Goal: Check status: Check status

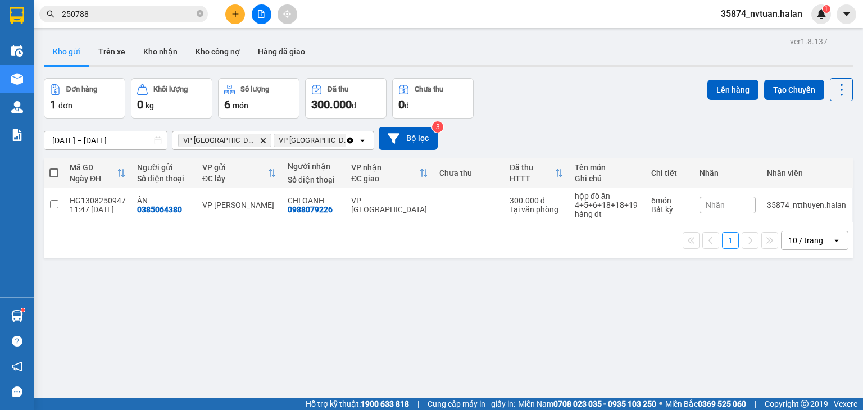
click at [124, 19] on input "250788" at bounding box center [128, 14] width 133 height 12
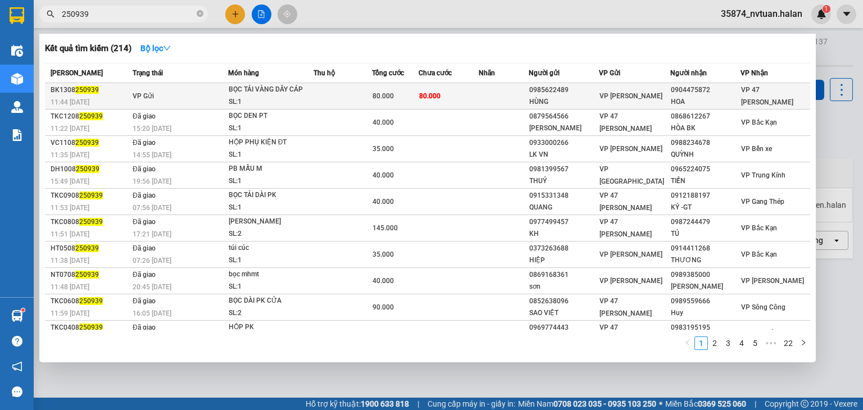
type input "250939"
click at [382, 93] on span "80.000" at bounding box center [383, 96] width 21 height 8
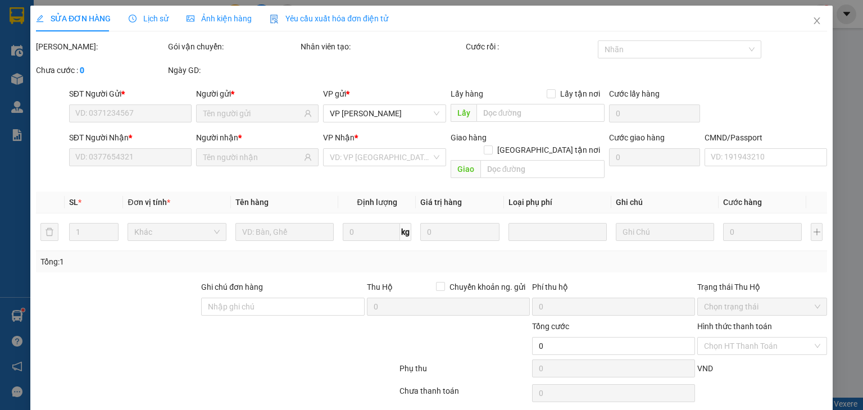
type input "0985622489"
type input "HÙNG"
type input "0904475872"
type input "HOA"
type input "80.000"
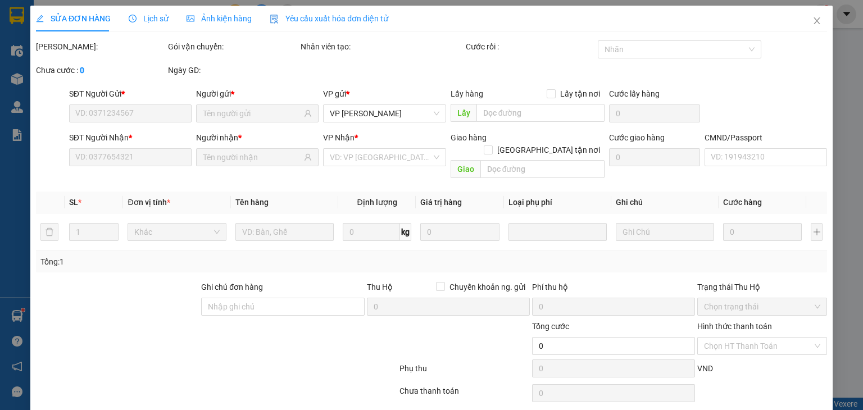
type input "80.000"
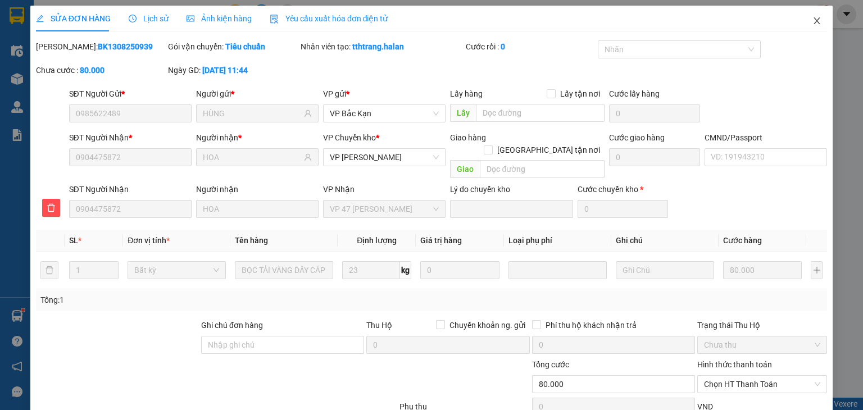
click at [803, 22] on span "Close" at bounding box center [816, 21] width 31 height 31
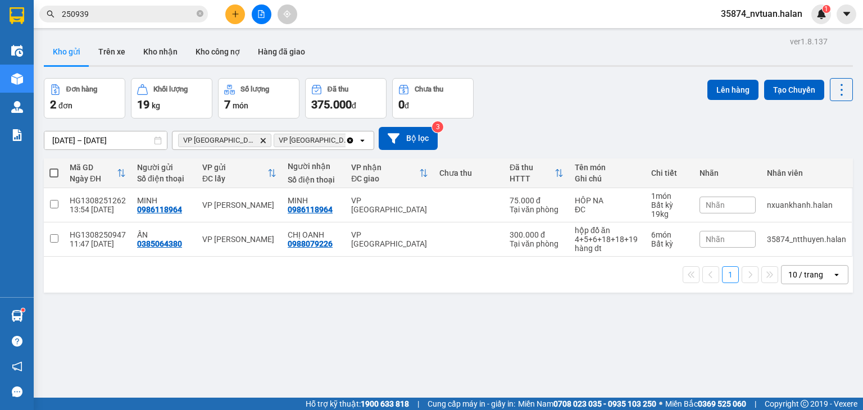
click at [347, 138] on icon "Clear all" at bounding box center [350, 140] width 6 height 6
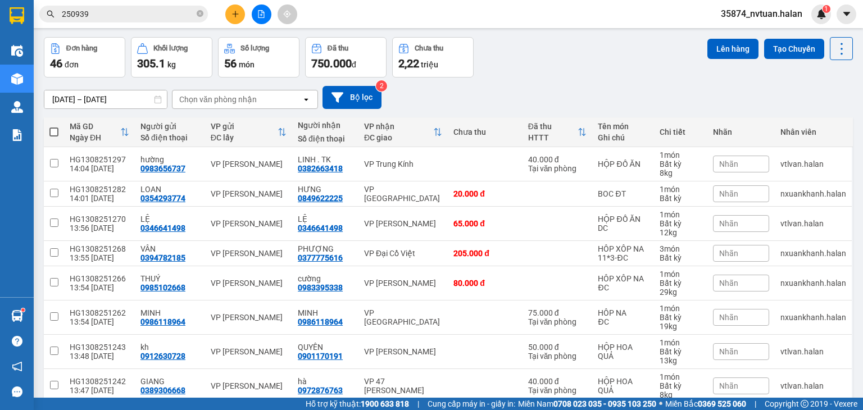
scroll to position [160, 0]
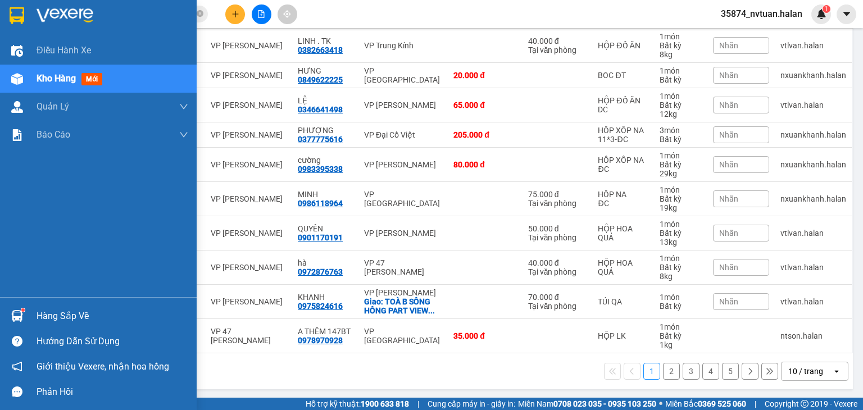
click at [32, 310] on div "Hàng sắp về" at bounding box center [98, 315] width 197 height 25
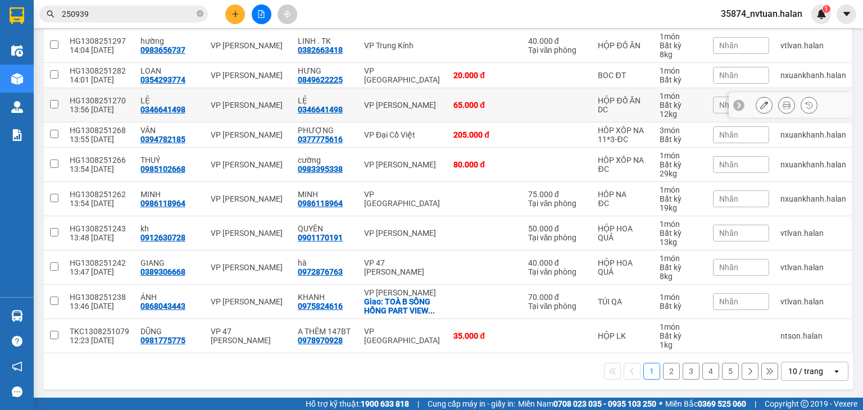
click at [302, 87] on section "Kết quả tìm kiếm ( 214 ) Bộ lọc Mã ĐH Trạng thái Món hàng Thu hộ Tổng cước Chưa…" at bounding box center [431, 205] width 863 height 410
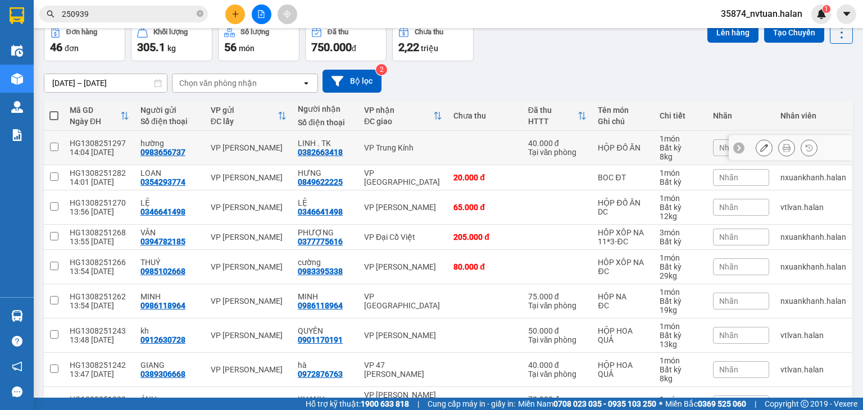
scroll to position [47, 0]
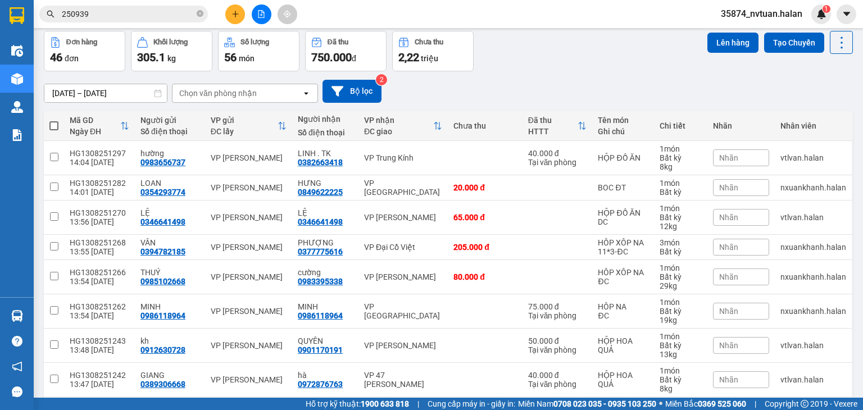
click at [237, 88] on div "Chọn văn phòng nhận" at bounding box center [218, 93] width 78 height 11
type input "hd"
click at [250, 124] on div "VP [GEOGRAPHIC_DATA]" at bounding box center [245, 117] width 146 height 20
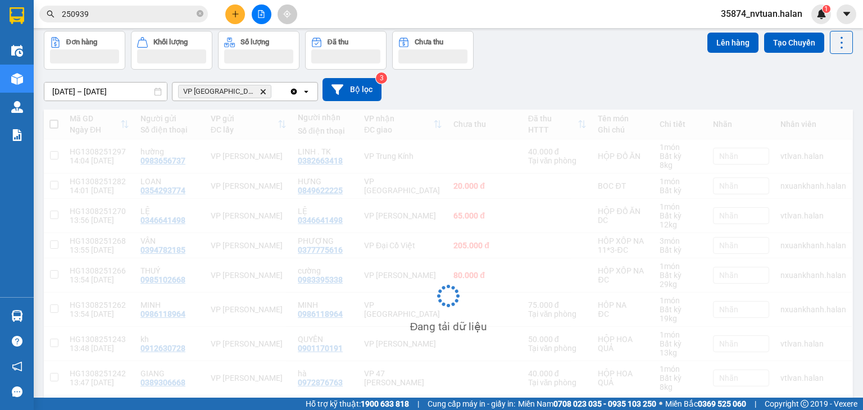
click at [265, 97] on div "VP Hà [GEOGRAPHIC_DATA]" at bounding box center [231, 92] width 117 height 18
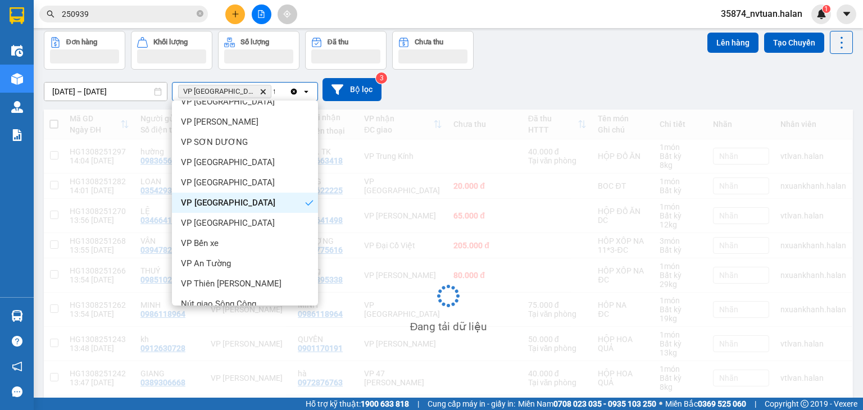
scroll to position [0, 0]
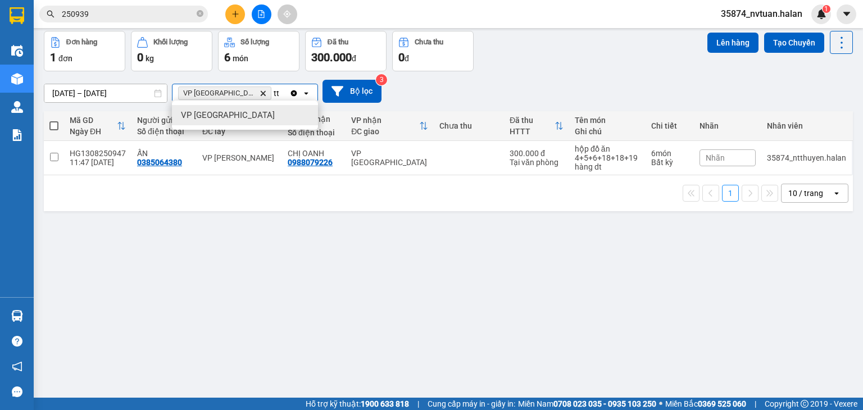
type input "tt"
click at [257, 116] on div "VP [GEOGRAPHIC_DATA]" at bounding box center [245, 115] width 146 height 20
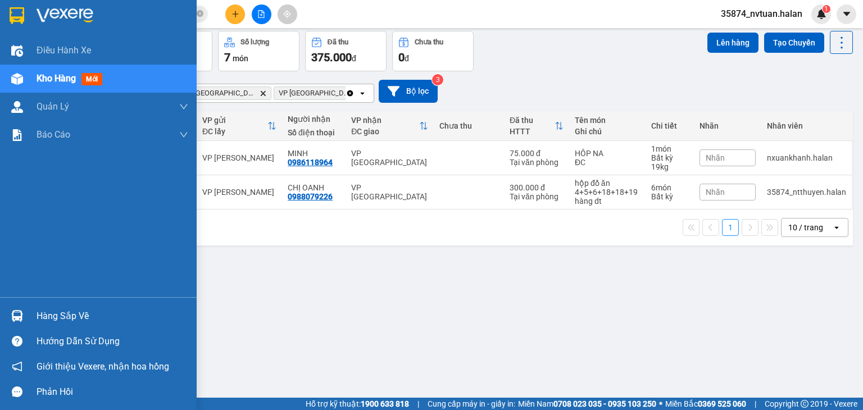
click at [52, 310] on div "Hàng sắp về" at bounding box center [113, 316] width 152 height 17
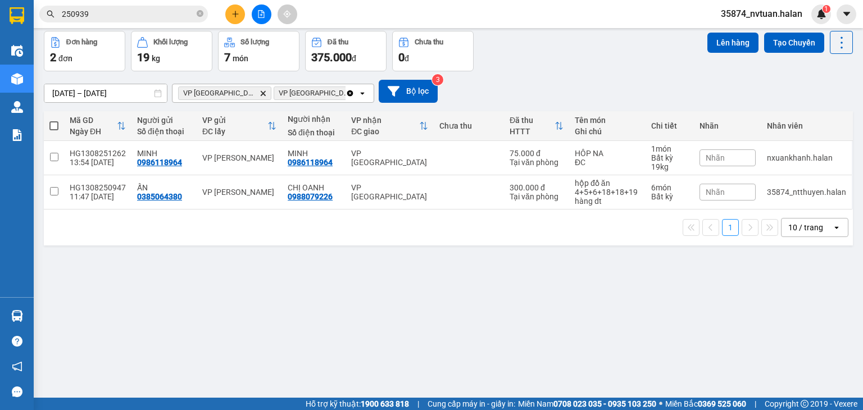
click at [578, 286] on section "Kết quả tìm kiếm ( 214 ) Bộ lọc Mã ĐH Trạng thái Món hàng Thu hộ Tổng cước Chưa…" at bounding box center [431, 205] width 863 height 410
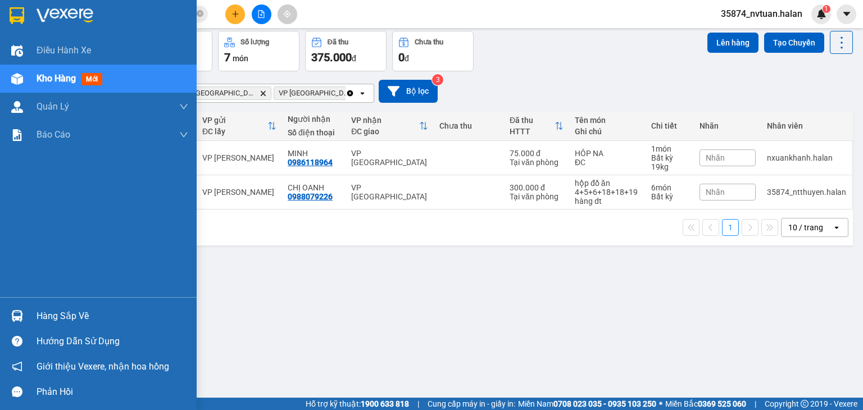
drag, startPoint x: 34, startPoint y: 315, endPoint x: 52, endPoint y: 314, distance: 18.0
click at [34, 315] on div "Hàng sắp về" at bounding box center [98, 315] width 197 height 25
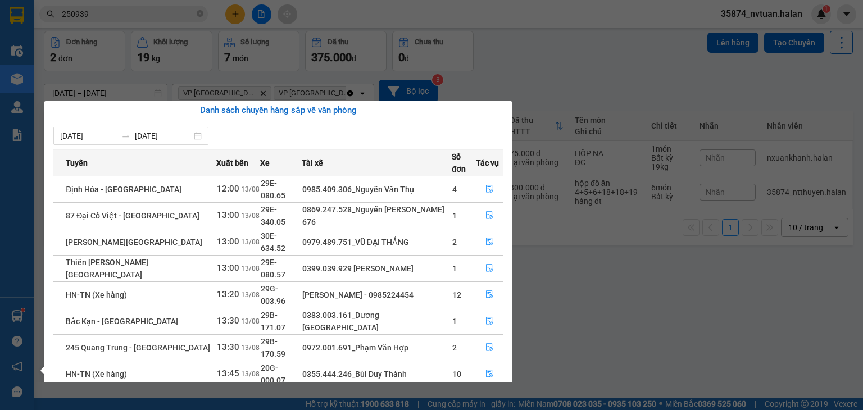
drag, startPoint x: 609, startPoint y: 277, endPoint x: 453, endPoint y: 279, distance: 156.3
click at [608, 278] on section "Kết quả tìm kiếm ( 214 ) Bộ lọc Mã ĐH Trạng thái Món hàng Thu hộ Tổng cước Chưa…" at bounding box center [431, 205] width 863 height 410
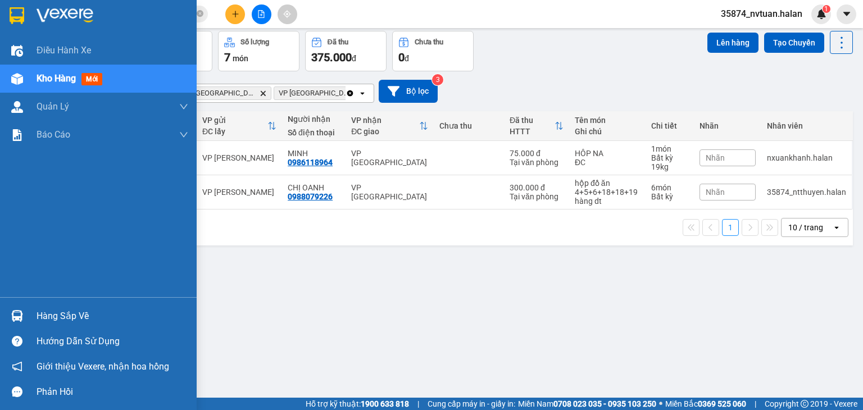
click at [29, 318] on div "Hàng sắp về" at bounding box center [98, 315] width 197 height 25
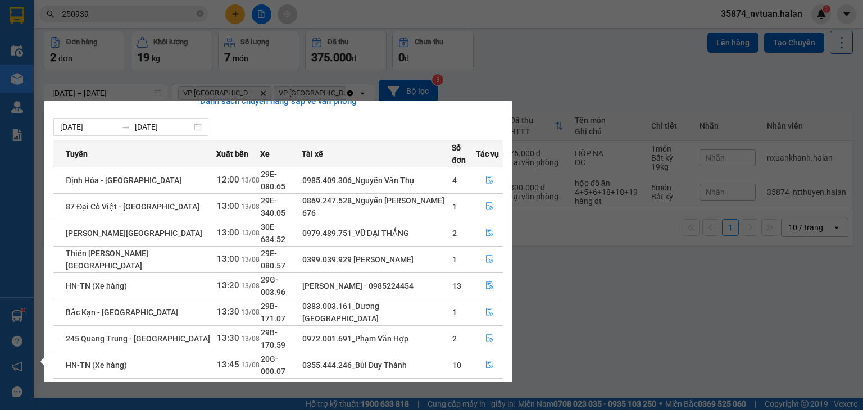
scroll to position [18, 0]
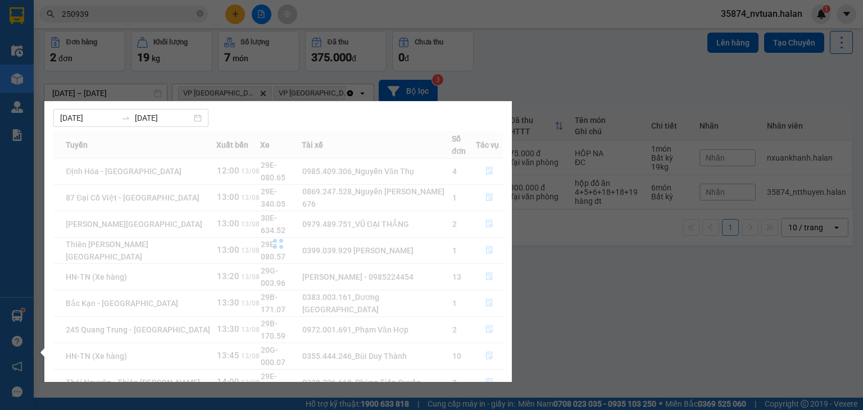
scroll to position [0, 0]
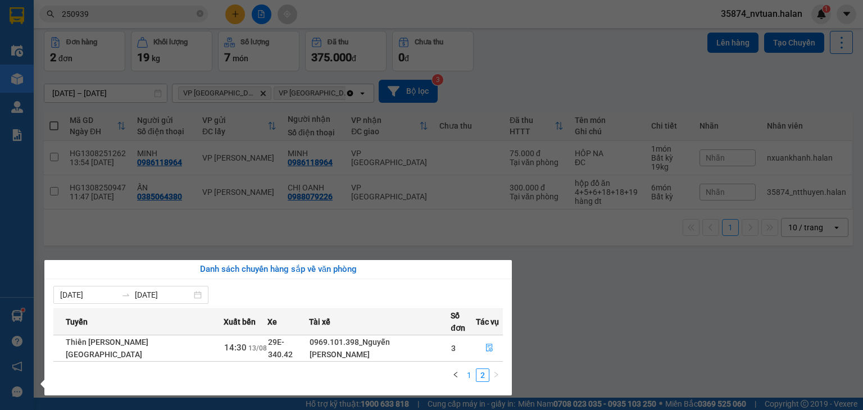
click at [475, 369] on link "1" at bounding box center [469, 375] width 12 height 12
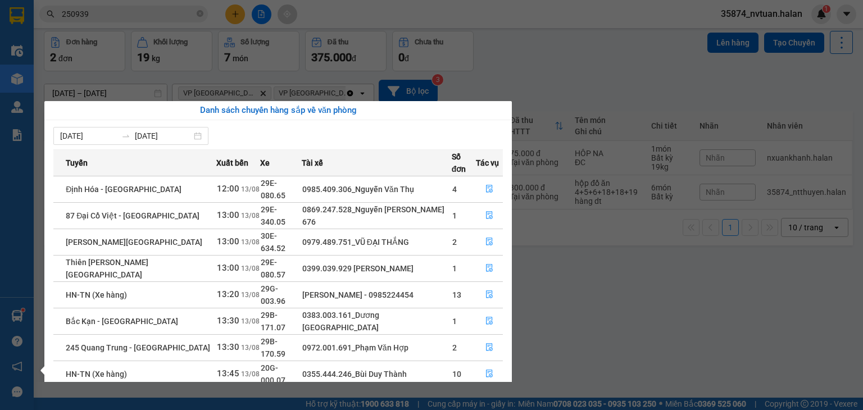
click at [564, 284] on section "Kết quả tìm kiếm ( 214 ) Bộ lọc Mã ĐH Trạng thái Món hàng Thu hộ Tổng cước Chưa…" at bounding box center [431, 205] width 863 height 410
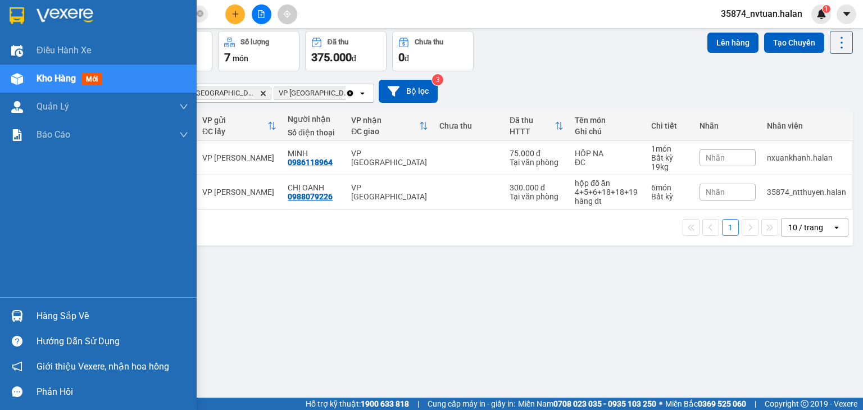
click at [47, 322] on div "Hàng sắp về" at bounding box center [113, 316] width 152 height 17
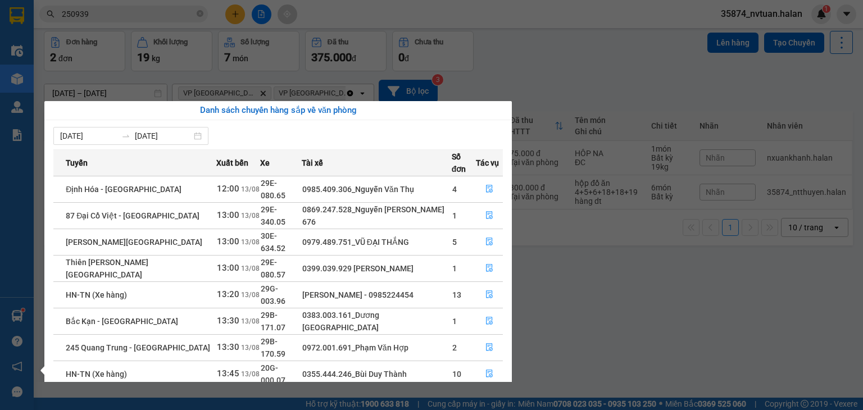
click at [629, 257] on section "Kết quả tìm kiếm ( 214 ) Bộ lọc Mã ĐH Trạng thái Món hàng Thu hộ Tổng cước Chưa…" at bounding box center [431, 205] width 863 height 410
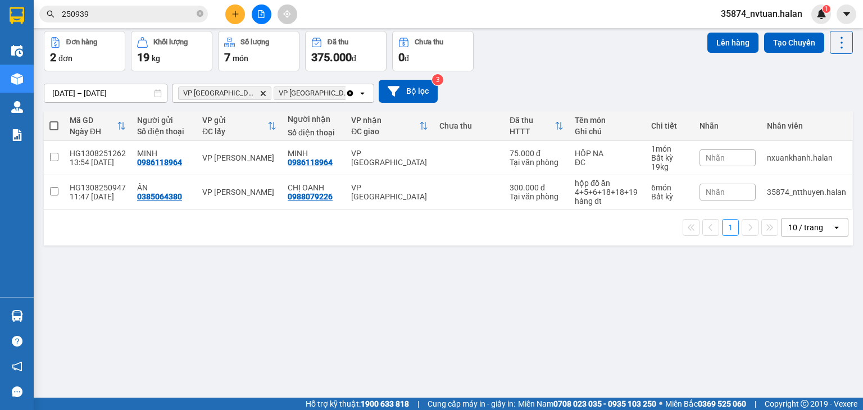
click at [641, 356] on div "ver 1.8.137 Kho gửi Trên xe Kho nhận Kho công nợ Hàng đã giao Đơn hàng 2 đơn Kh…" at bounding box center [448, 192] width 818 height 410
click at [346, 97] on icon "Clear all" at bounding box center [350, 93] width 9 height 9
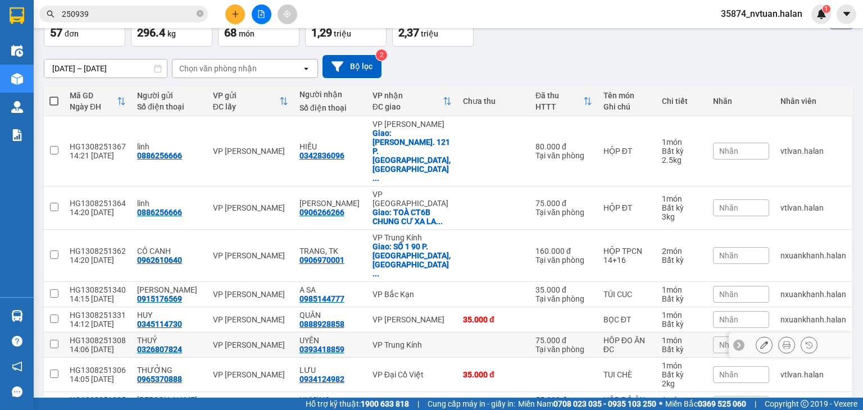
scroll to position [142, 0]
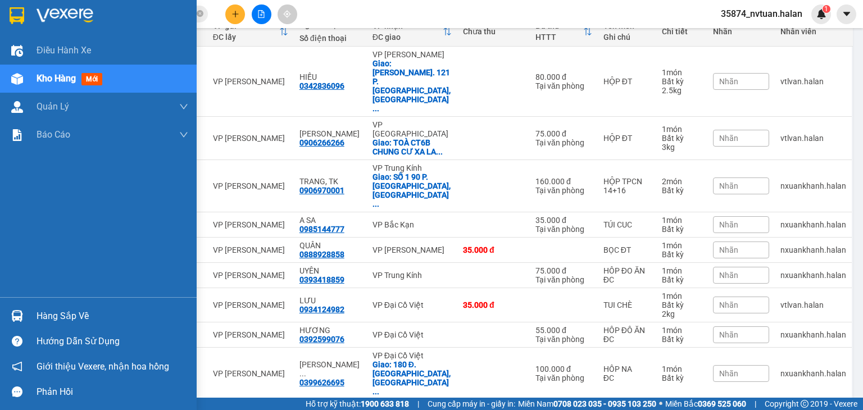
drag, startPoint x: 72, startPoint y: 314, endPoint x: 83, endPoint y: 312, distance: 11.4
click at [73, 313] on div "Hàng sắp về" at bounding box center [113, 316] width 152 height 17
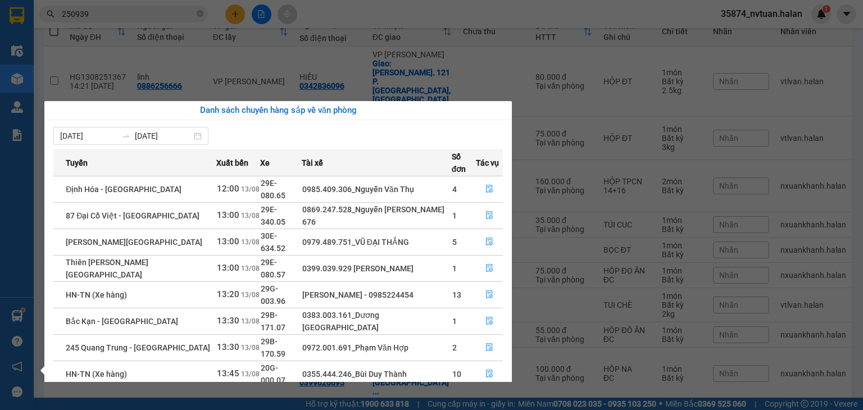
drag, startPoint x: 559, startPoint y: 138, endPoint x: 479, endPoint y: 178, distance: 90.0
click at [559, 138] on section "Kết quả tìm kiếm ( 214 ) Bộ lọc Mã ĐH Trạng thái Món hàng Thu hộ Tổng cước Chưa…" at bounding box center [431, 205] width 863 height 410
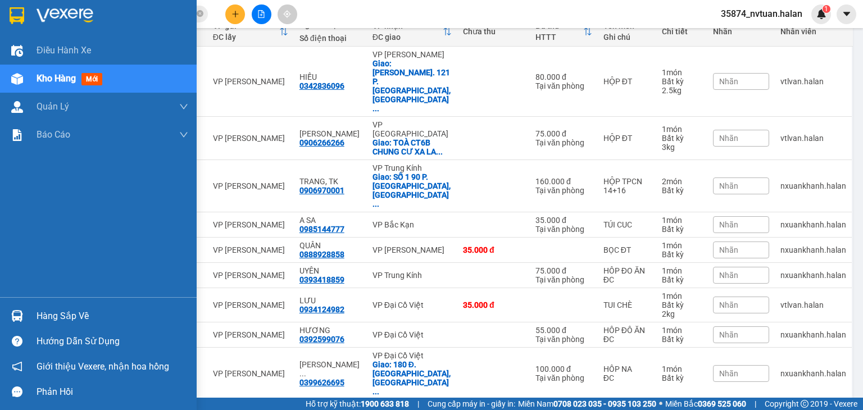
drag, startPoint x: 36, startPoint y: 312, endPoint x: 58, endPoint y: 309, distance: 22.7
click at [37, 312] on div "Hàng sắp về" at bounding box center [113, 316] width 152 height 17
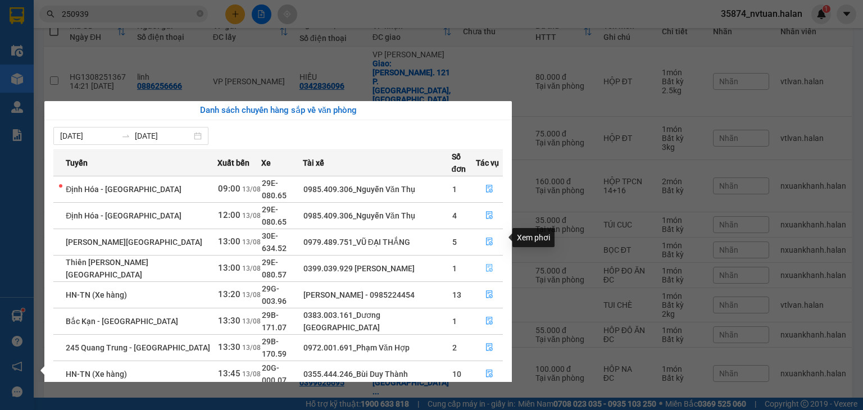
click at [488, 264] on icon "file-done" at bounding box center [490, 268] width 8 height 8
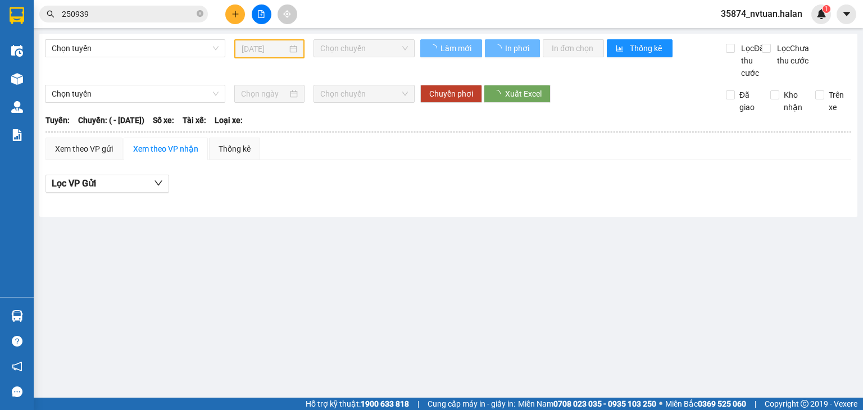
type input "[DATE]"
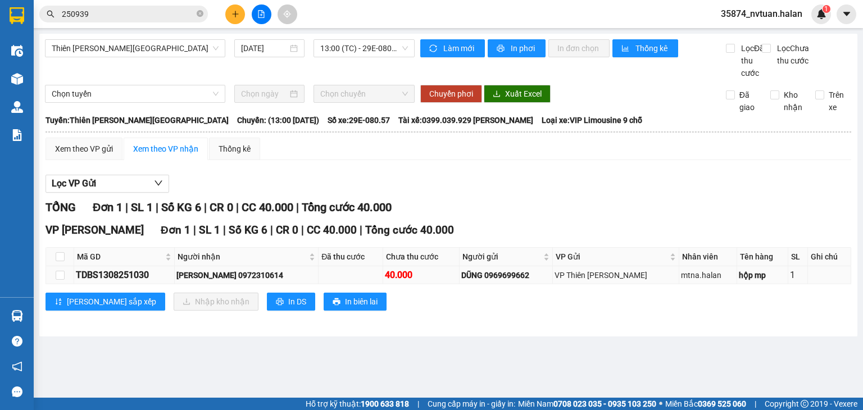
click at [129, 282] on div "TDBS1308251030" at bounding box center [124, 275] width 97 height 14
copy div "TDBS1308251030"
click at [202, 14] on icon "close-circle" at bounding box center [200, 13] width 7 height 7
click at [181, 16] on input "text" at bounding box center [128, 14] width 133 height 12
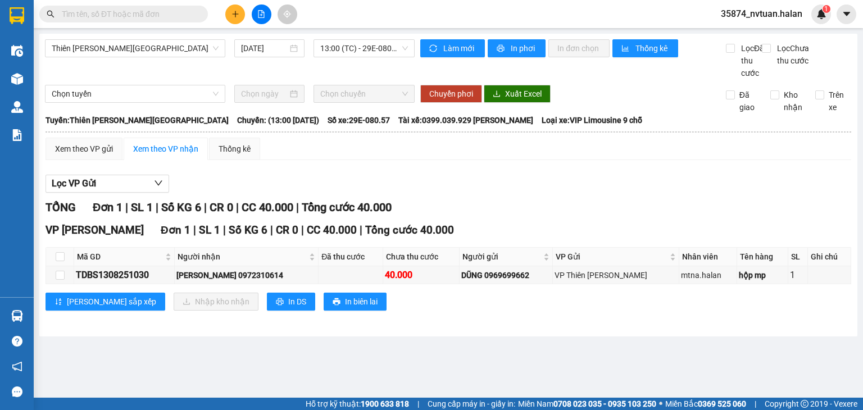
paste input "TDBS1308251030"
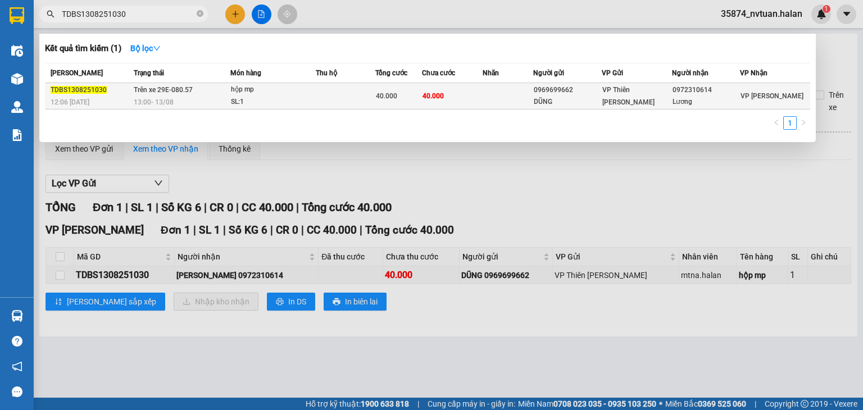
type input "TDBS1308251030"
click at [452, 94] on td "40.000" at bounding box center [452, 96] width 61 height 26
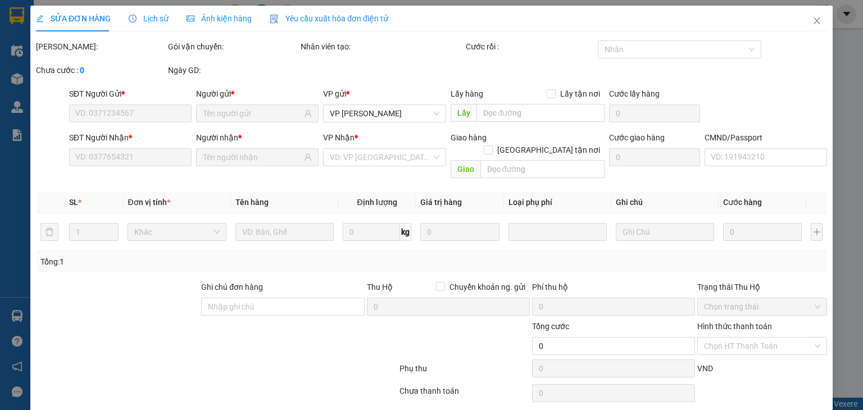
type input "0969699662"
type input "DŨNG"
type input "0972310614"
type input "Lương"
type input "40.000"
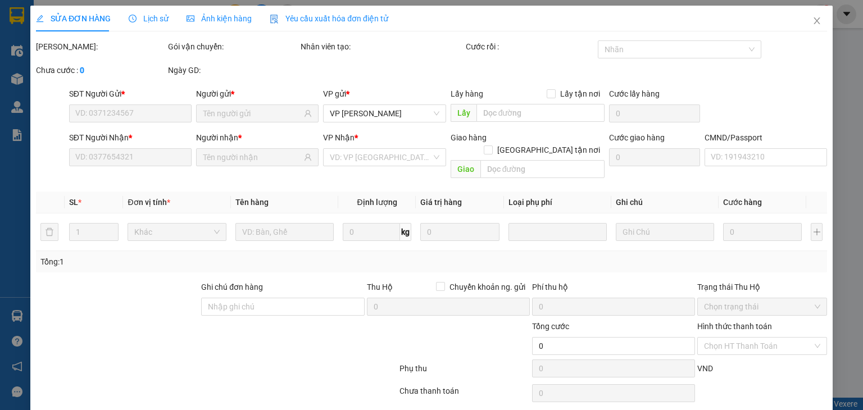
type input "40.000"
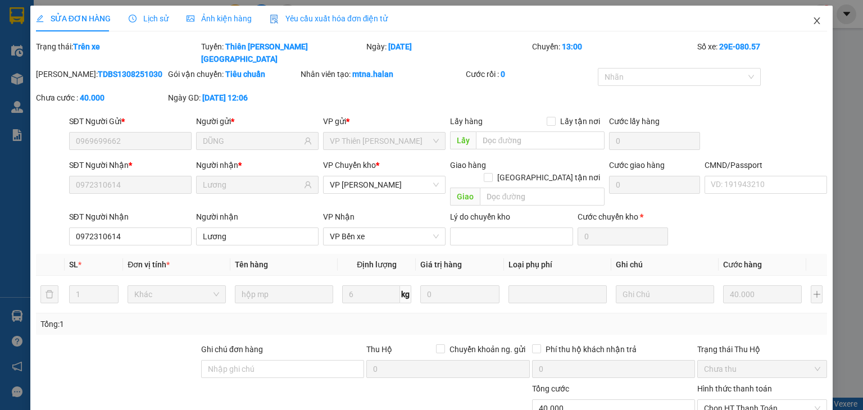
drag, startPoint x: 808, startPoint y: 17, endPoint x: 796, endPoint y: 30, distance: 17.5
click at [813, 17] on icon "close" at bounding box center [817, 20] width 9 height 9
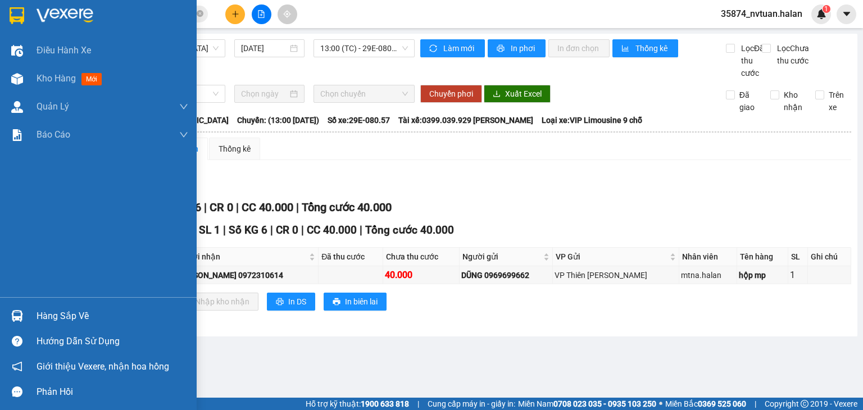
drag, startPoint x: 69, startPoint y: 319, endPoint x: 109, endPoint y: 318, distance: 40.5
click at [70, 318] on div "Hàng sắp về" at bounding box center [113, 316] width 152 height 17
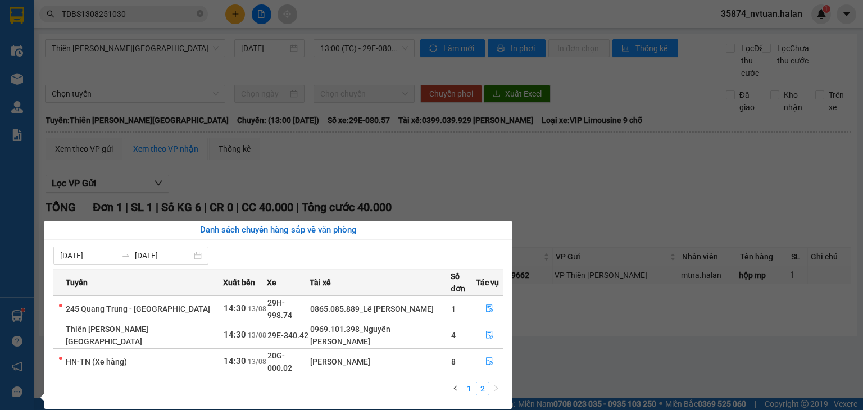
click at [473, 383] on link "1" at bounding box center [469, 389] width 12 height 12
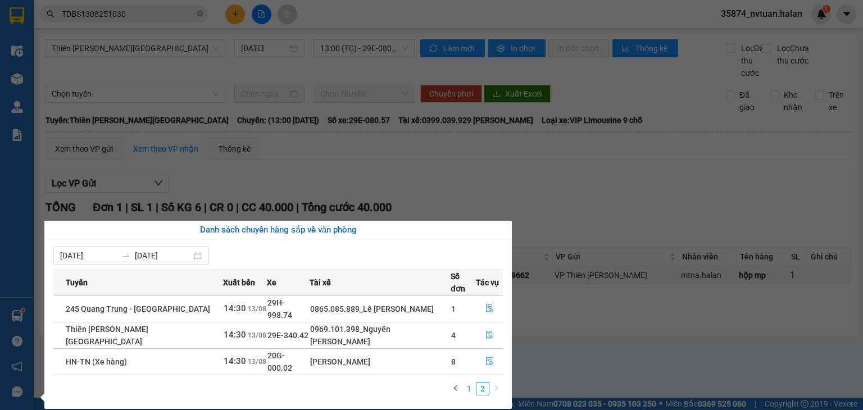
click at [468, 383] on link "1" at bounding box center [469, 389] width 12 height 12
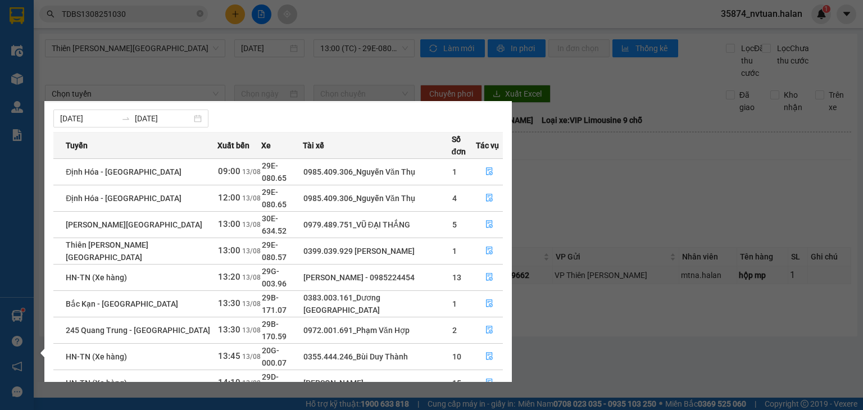
scroll to position [18, 0]
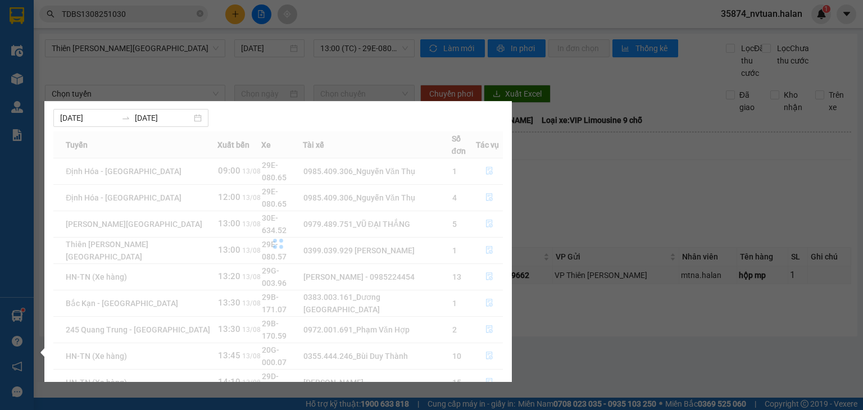
scroll to position [0, 0]
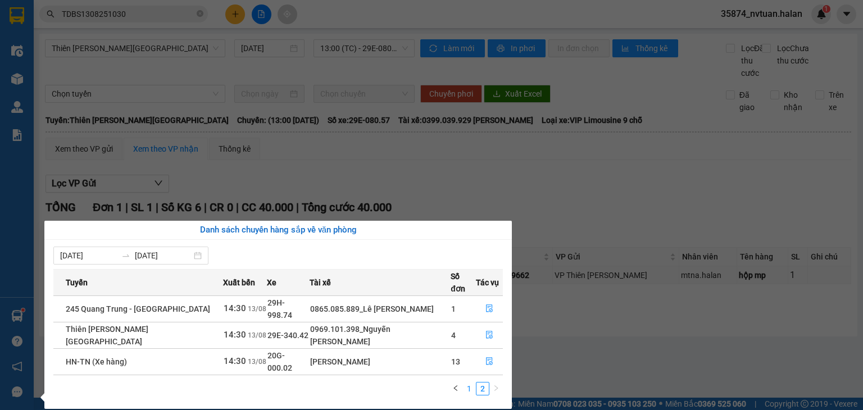
click at [469, 383] on link "1" at bounding box center [469, 389] width 12 height 12
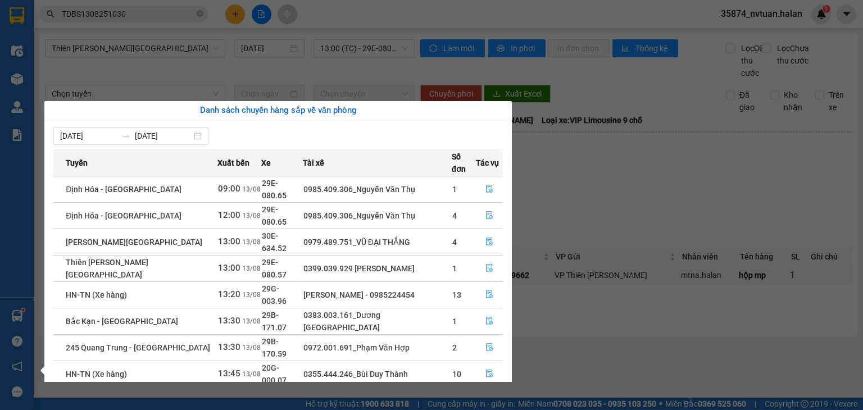
click at [567, 205] on section "Kết quả tìm kiếm ( 1 ) Bộ lọc Mã ĐH Trạng thái Món hàng Thu hộ Tổng cước Chưa c…" at bounding box center [431, 205] width 863 height 410
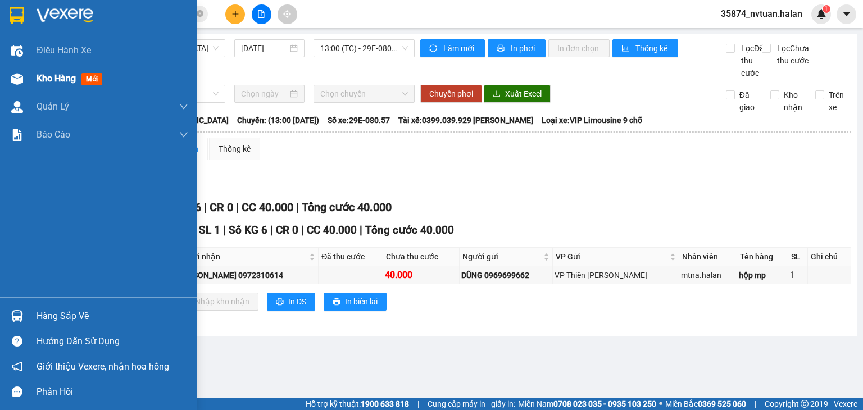
click at [46, 80] on span "Kho hàng" at bounding box center [56, 78] width 39 height 11
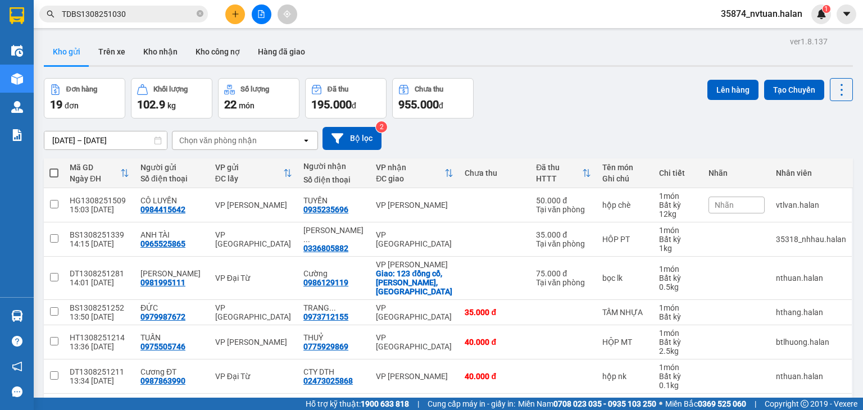
click at [247, 137] on div "Chọn văn phòng nhận" at bounding box center [218, 140] width 78 height 11
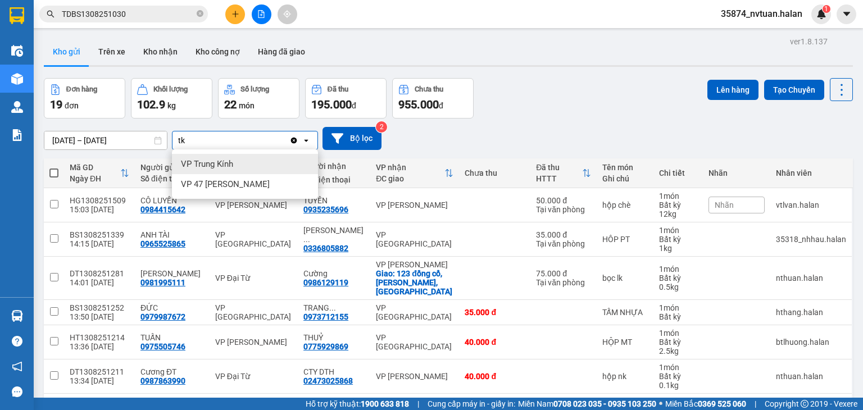
type input "tk"
click at [241, 170] on div "VP Trung Kính" at bounding box center [245, 164] width 146 height 20
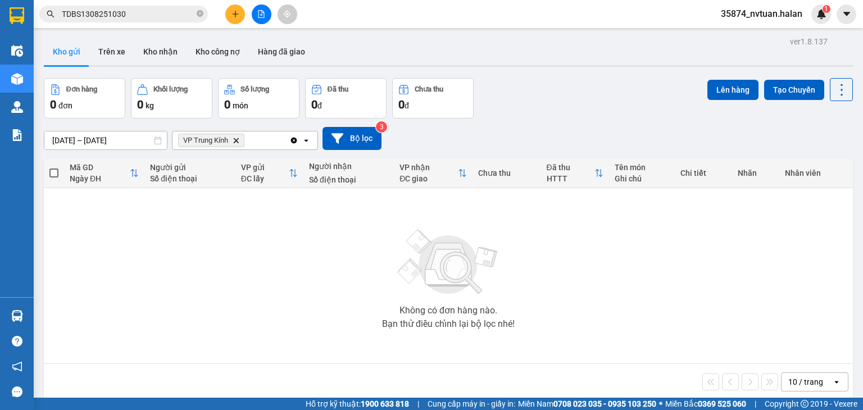
click at [293, 141] on icon "Clear all" at bounding box center [294, 140] width 6 height 6
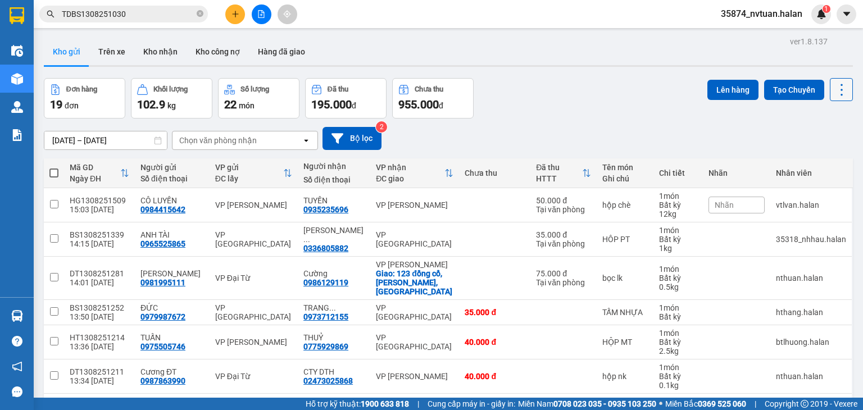
click at [834, 88] on icon at bounding box center [842, 90] width 16 height 16
drag, startPoint x: 818, startPoint y: 163, endPoint x: 807, endPoint y: 158, distance: 12.6
click at [818, 164] on span "Làm mới" at bounding box center [817, 160] width 31 height 11
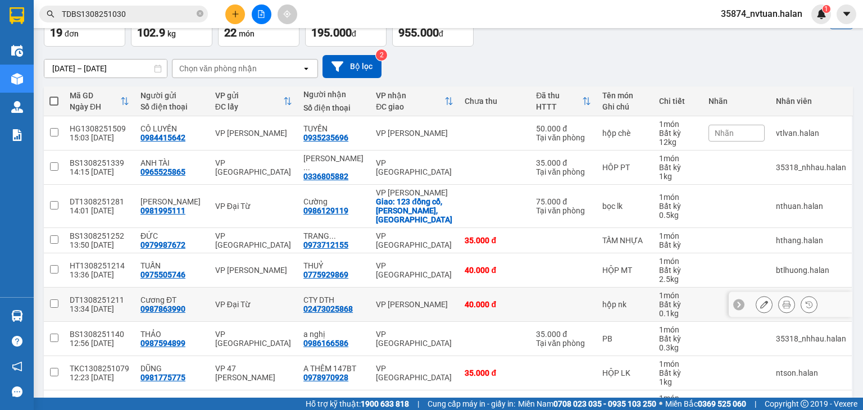
scroll to position [169, 0]
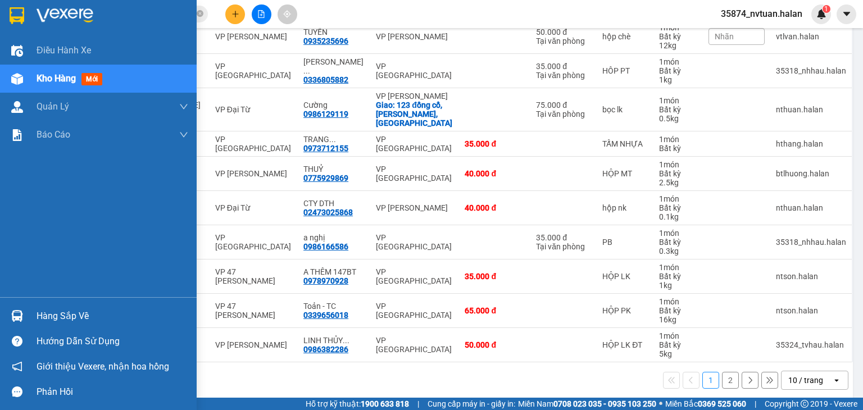
click at [71, 319] on div "Hàng sắp về" at bounding box center [113, 316] width 152 height 17
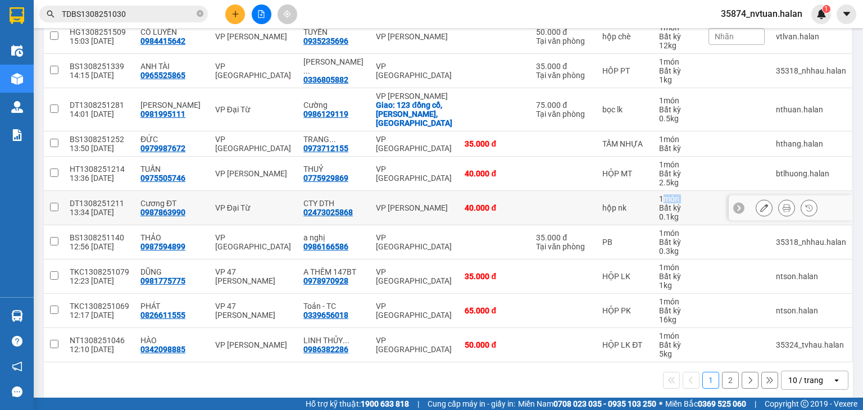
drag, startPoint x: 652, startPoint y: 191, endPoint x: 583, endPoint y: 227, distance: 77.2
click at [651, 194] on section "Kết quả tìm kiếm ( 1 ) Bộ lọc Mã ĐH Trạng thái Món hàng Thu hộ Tổng cước Chưa c…" at bounding box center [431, 205] width 863 height 410
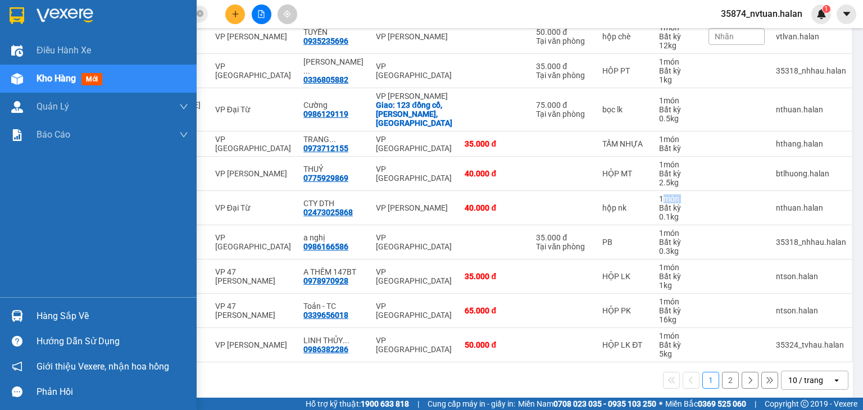
click at [65, 309] on div "Hàng sắp về" at bounding box center [113, 316] width 152 height 17
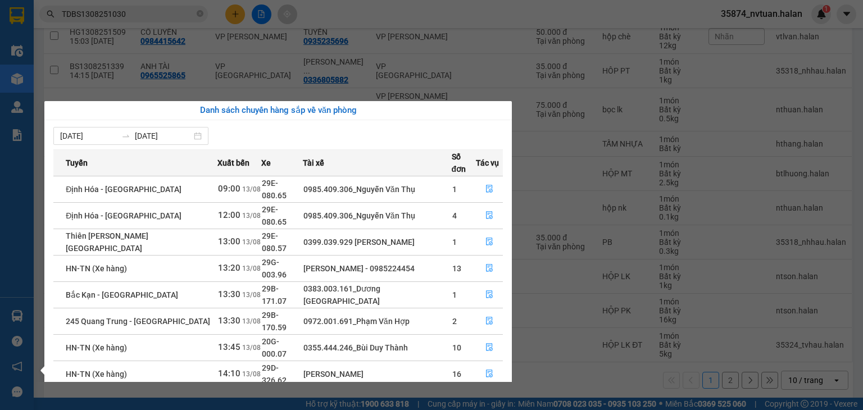
click at [614, 250] on section "Kết quả tìm kiếm ( 1 ) Bộ lọc Mã ĐH Trạng thái Món hàng Thu hộ Tổng cước Chưa c…" at bounding box center [431, 205] width 863 height 410
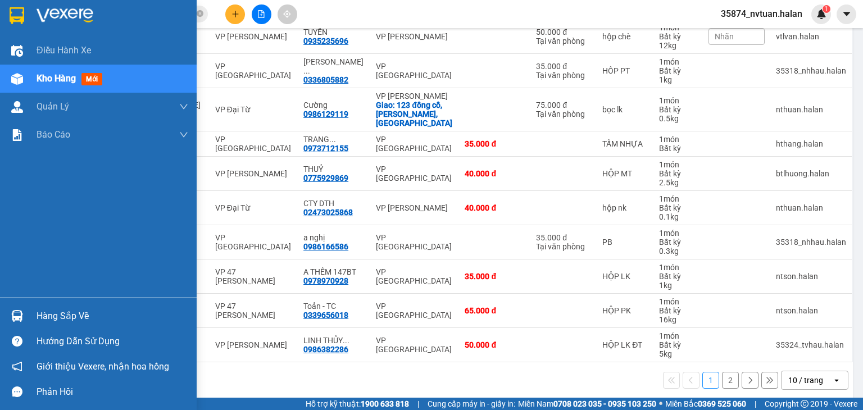
drag, startPoint x: 48, startPoint y: 310, endPoint x: 78, endPoint y: 314, distance: 30.0
click at [51, 311] on div "Hàng sắp về" at bounding box center [113, 316] width 152 height 17
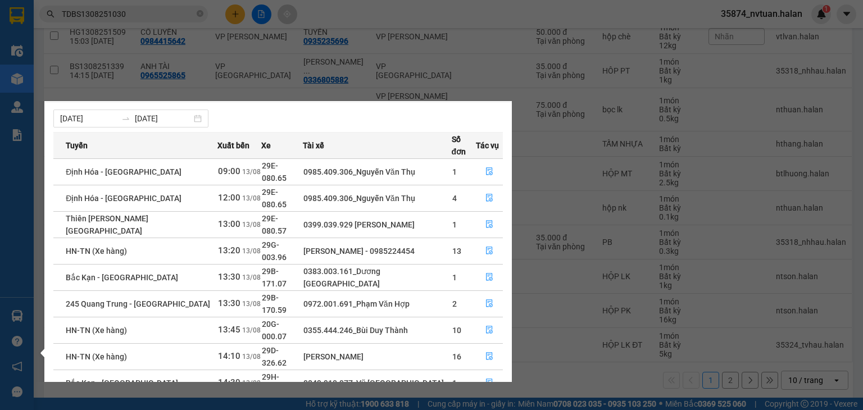
scroll to position [18, 0]
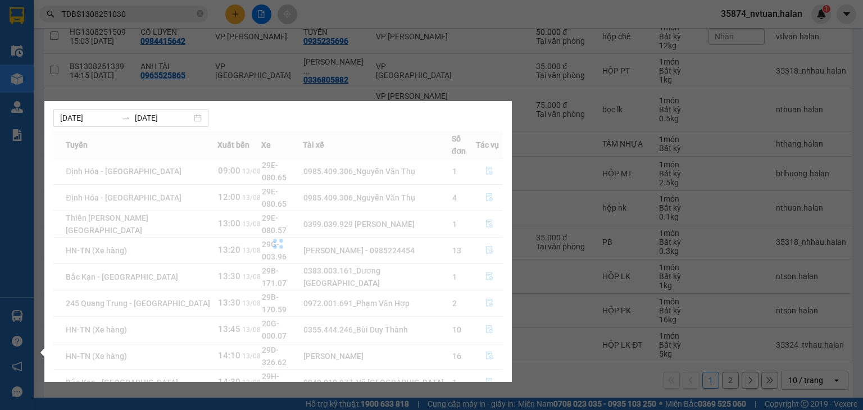
scroll to position [0, 0]
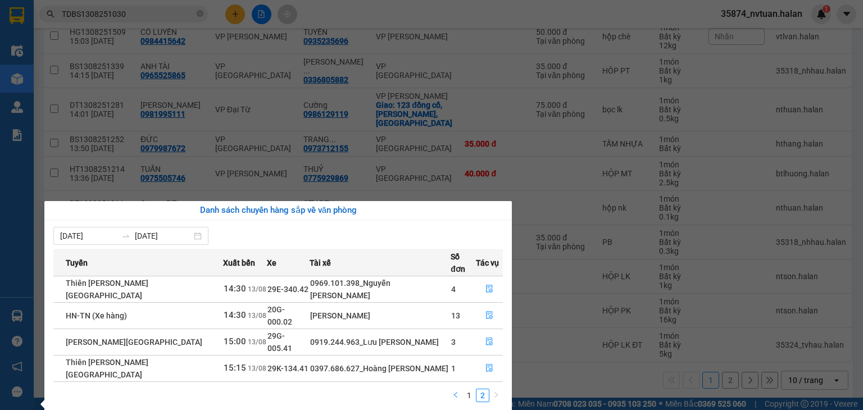
click at [456, 392] on icon "left" at bounding box center [455, 395] width 7 height 7
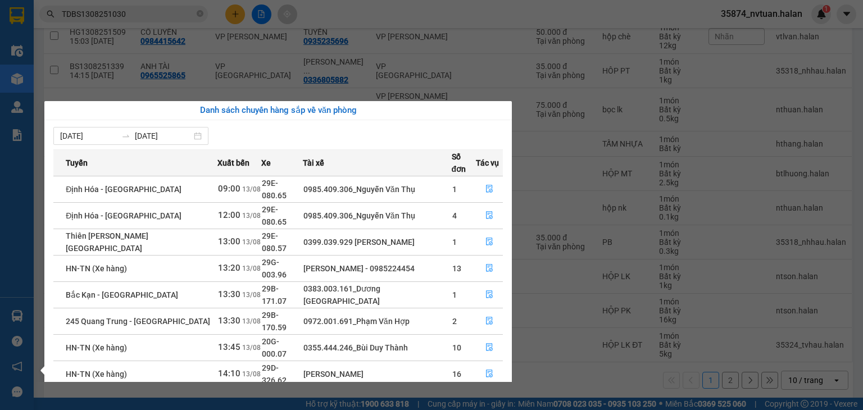
click at [566, 331] on section "Kết quả tìm kiếm ( 1 ) Bộ lọc Mã ĐH Trạng thái Món hàng Thu hộ Tổng cước Chưa c…" at bounding box center [431, 205] width 863 height 410
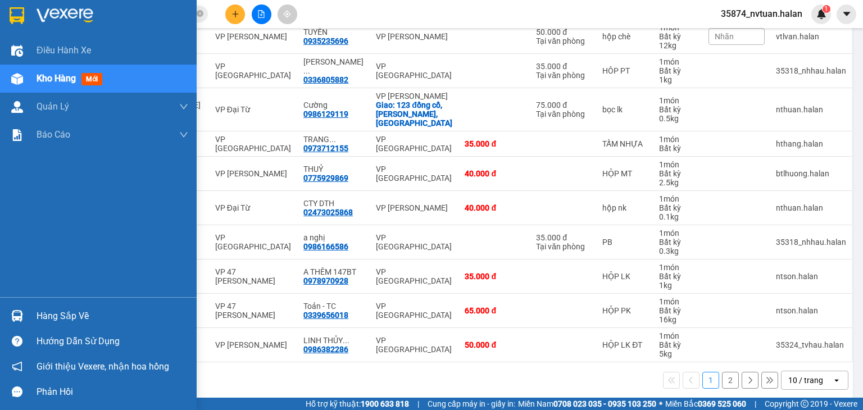
drag, startPoint x: 12, startPoint y: 311, endPoint x: 26, endPoint y: 310, distance: 13.5
click at [15, 311] on div at bounding box center [17, 316] width 20 height 20
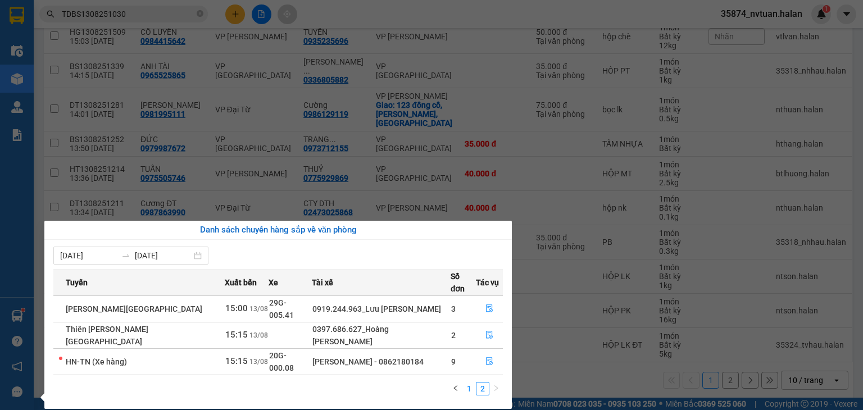
click at [467, 383] on link "1" at bounding box center [469, 389] width 12 height 12
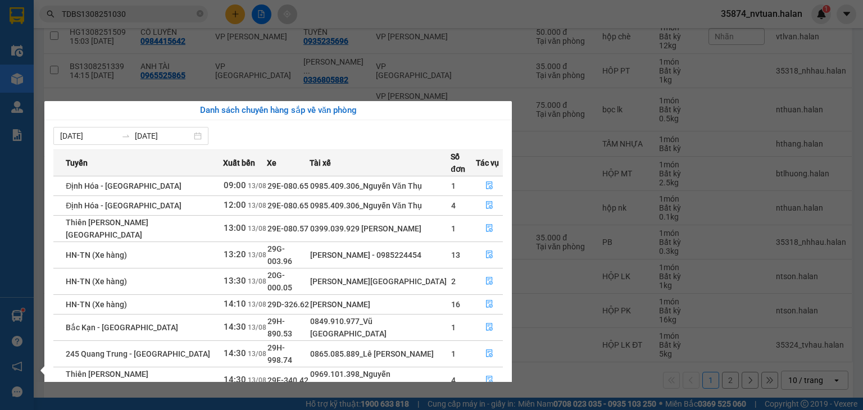
click at [579, 327] on section "Kết quả tìm kiếm ( 1 ) Bộ lọc Mã ĐH Trạng thái Món hàng Thu hộ Tổng cước Chưa c…" at bounding box center [431, 205] width 863 height 410
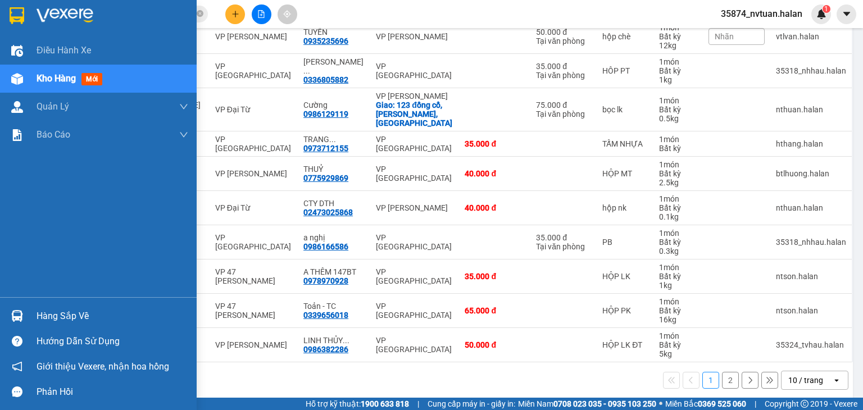
drag, startPoint x: 46, startPoint y: 311, endPoint x: 53, endPoint y: 315, distance: 8.3
click at [46, 312] on div "Hàng sắp về" at bounding box center [113, 316] width 152 height 17
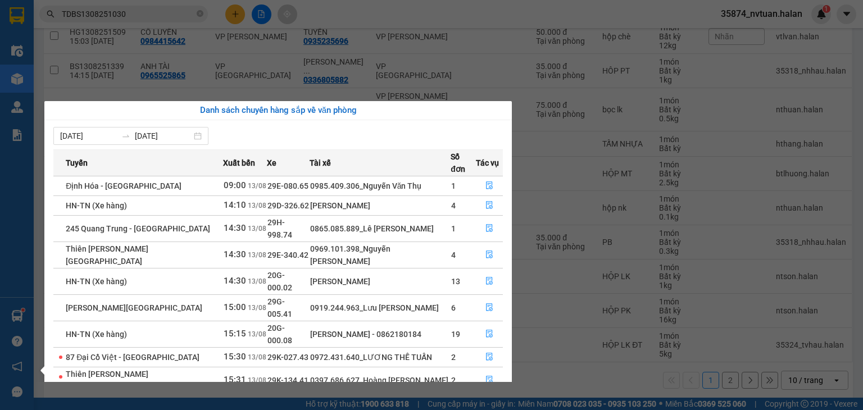
click at [584, 195] on section "Kết quả tìm kiếm ( 1 ) Bộ lọc Mã ĐH Trạng thái Món hàng Thu hộ Tổng cước Chưa c…" at bounding box center [431, 205] width 863 height 410
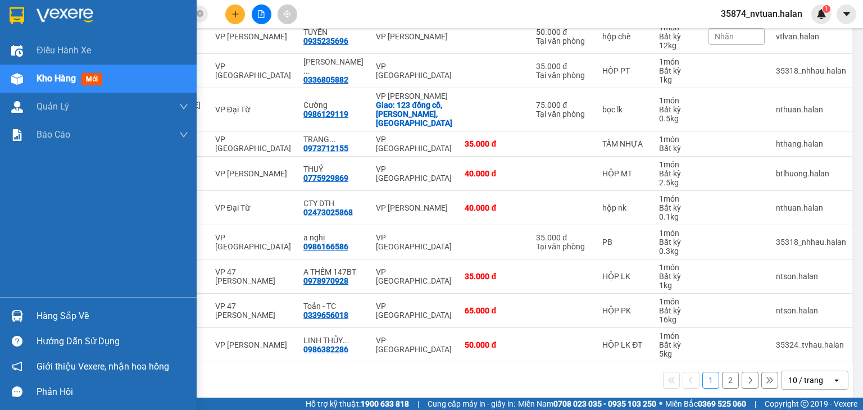
click at [61, 313] on div "Hàng sắp về" at bounding box center [113, 316] width 152 height 17
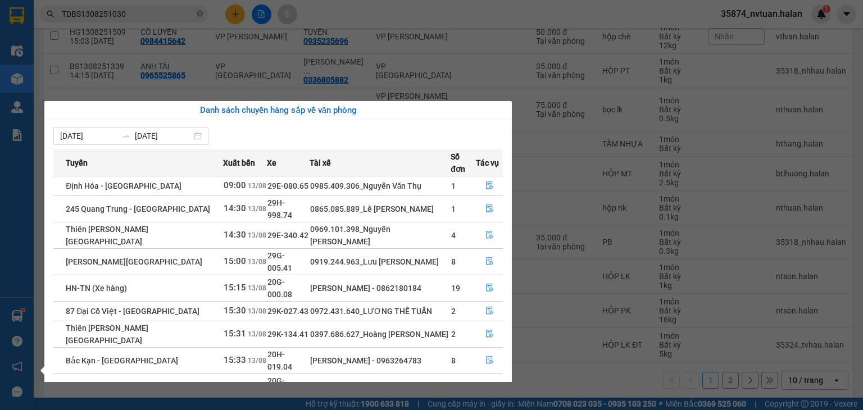
click at [576, 247] on section "Kết quả tìm kiếm ( 1 ) Bộ lọc Mã ĐH Trạng thái Món hàng Thu hộ Tổng cước Chưa c…" at bounding box center [431, 205] width 863 height 410
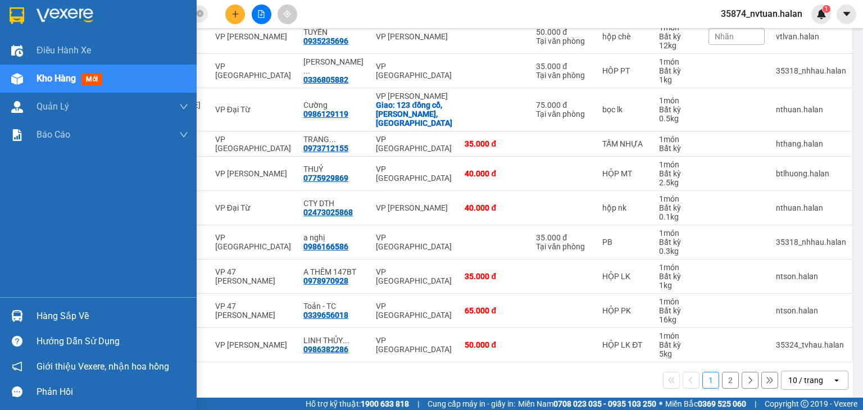
click at [18, 321] on img at bounding box center [17, 316] width 12 height 12
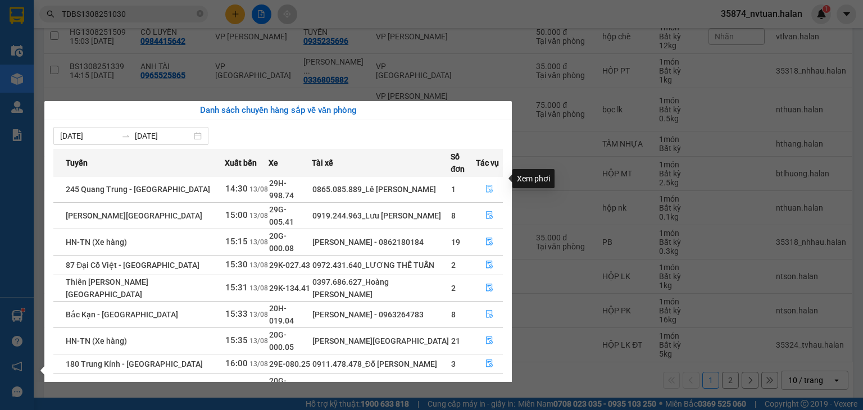
click at [489, 185] on icon "file-done" at bounding box center [490, 189] width 8 height 8
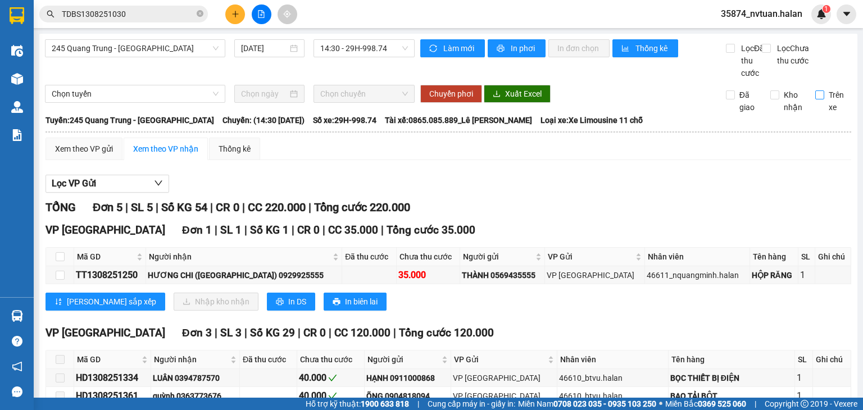
click at [816, 99] on input "Trên xe" at bounding box center [820, 94] width 9 height 9
checkbox input "true"
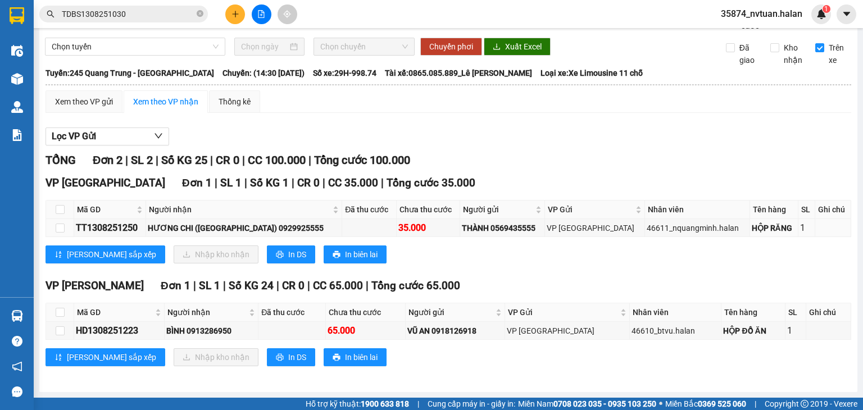
scroll to position [58, 0]
click at [135, 329] on div "HD1308251223" at bounding box center [119, 331] width 87 height 14
copy div "HD1308251223"
click at [202, 11] on icon "close-circle" at bounding box center [200, 13] width 7 height 7
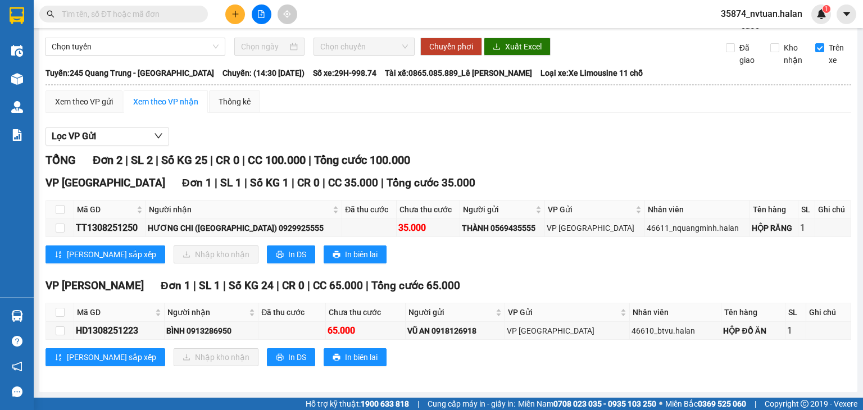
click at [187, 12] on input "text" at bounding box center [128, 14] width 133 height 12
paste input "HD1308251223"
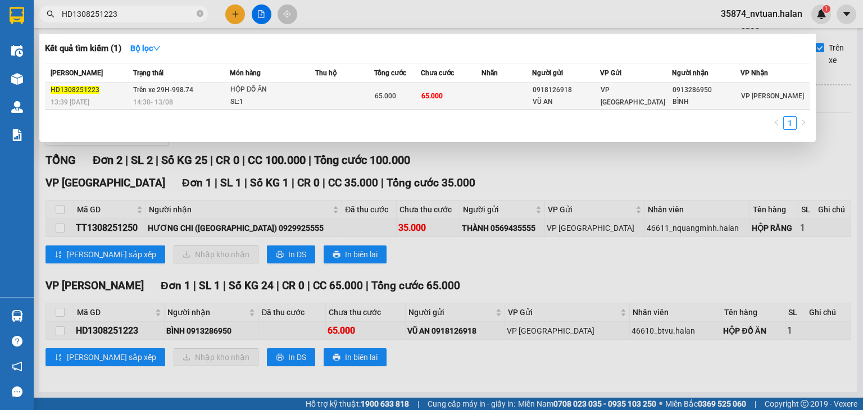
type input "HD1308251223"
click at [375, 94] on td at bounding box center [345, 96] width 60 height 26
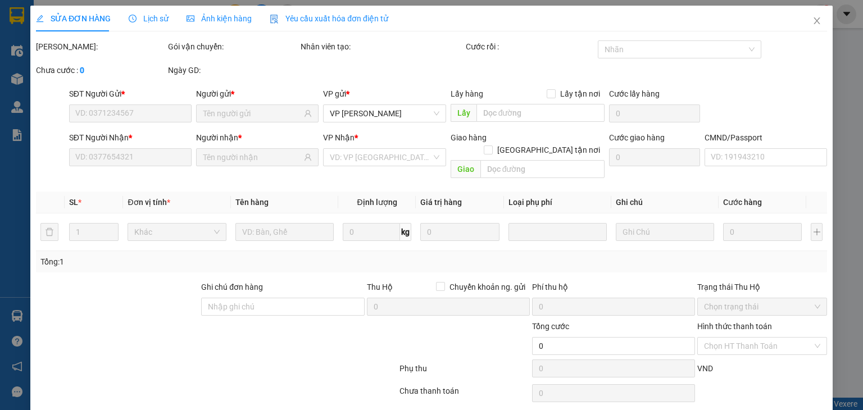
type input "0918126918"
type input "VŨ AN"
type input "0913286950"
type input "BÌNH"
type input "65.000"
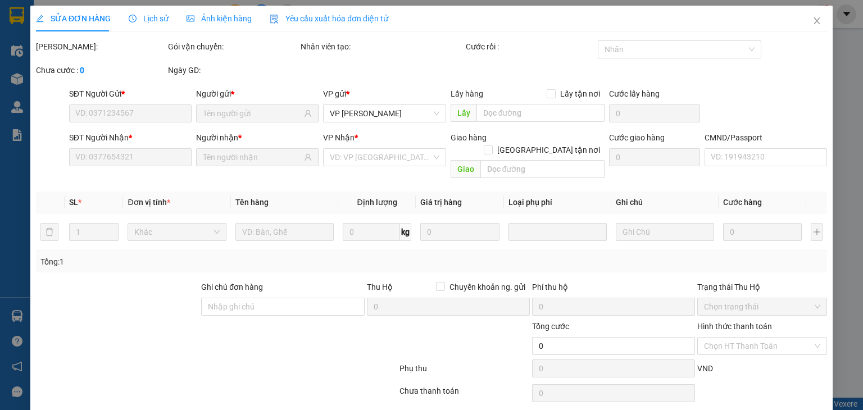
type input "65.000"
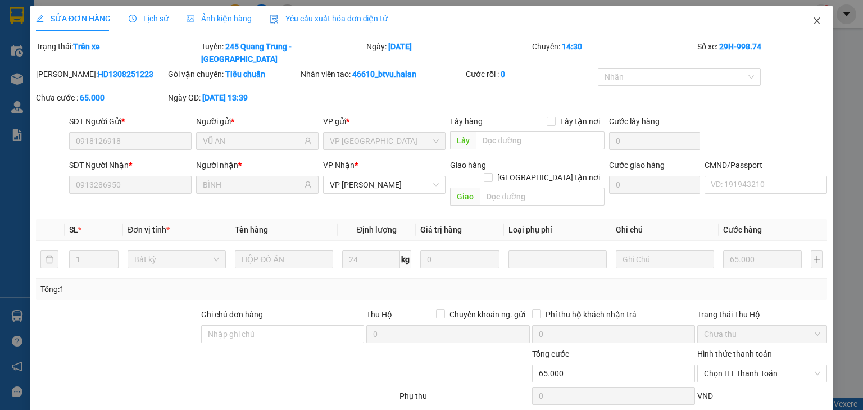
click at [813, 21] on icon "close" at bounding box center [817, 20] width 9 height 9
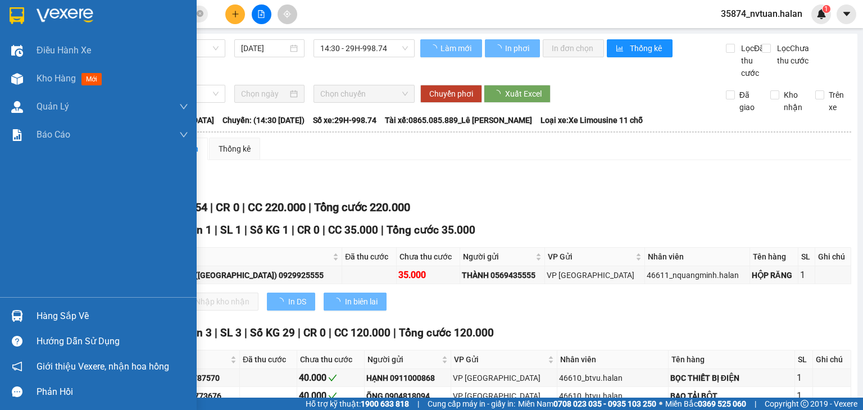
drag, startPoint x: 56, startPoint y: 318, endPoint x: 81, endPoint y: 318, distance: 24.7
click at [58, 318] on div "Hàng sắp về" at bounding box center [113, 316] width 152 height 17
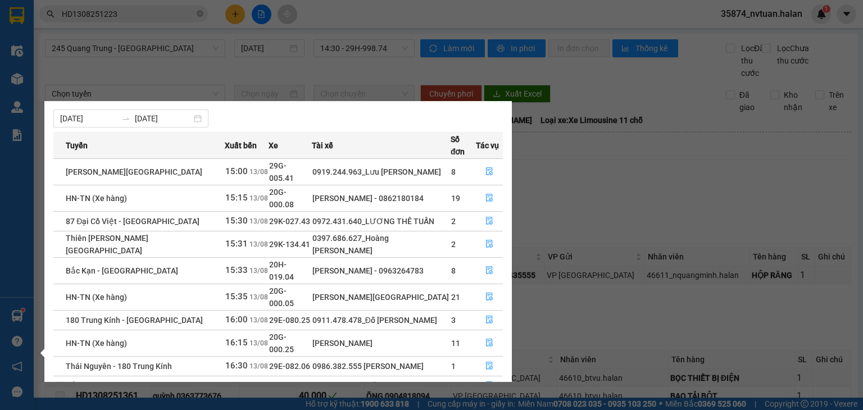
scroll to position [18, 0]
click at [486, 403] on link "2" at bounding box center [483, 409] width 12 height 12
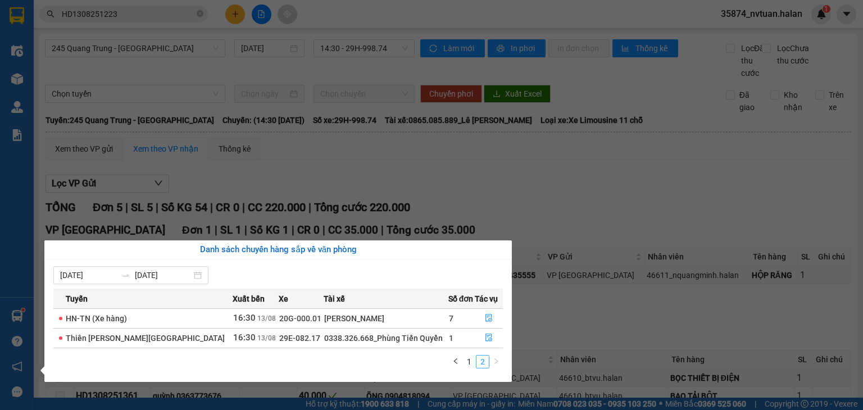
scroll to position [0, 0]
click at [470, 363] on link "1" at bounding box center [469, 362] width 12 height 12
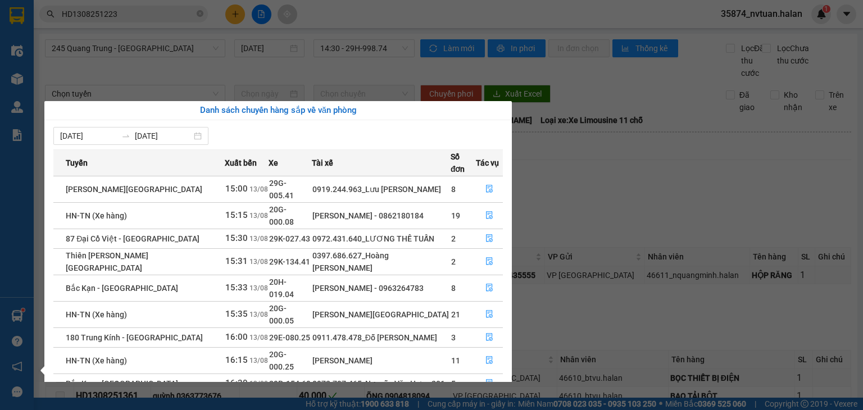
click at [557, 185] on section "Kết quả tìm kiếm ( 1 ) Bộ lọc Mã ĐH Trạng thái Món hàng Thu hộ Tổng cước Chưa c…" at bounding box center [431, 205] width 863 height 410
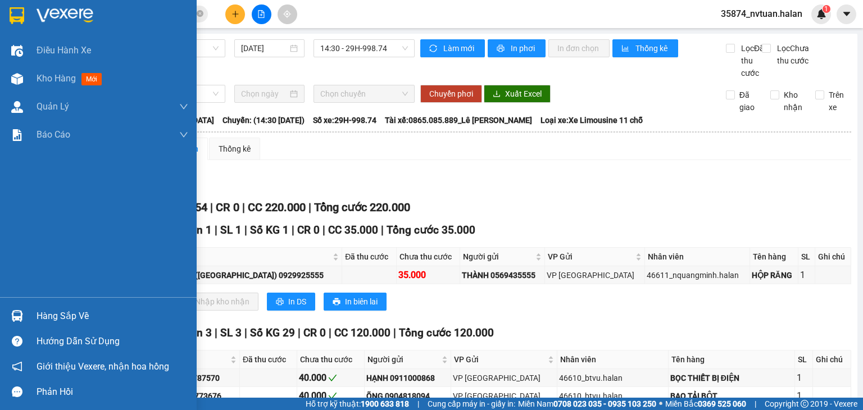
click at [26, 298] on div "Hàng sắp về Hướng dẫn sử dụng Giới thiệu Vexere, nhận hoa hồng Phản hồi" at bounding box center [98, 350] width 197 height 107
click at [50, 309] on div "Hàng sắp về" at bounding box center [113, 316] width 152 height 17
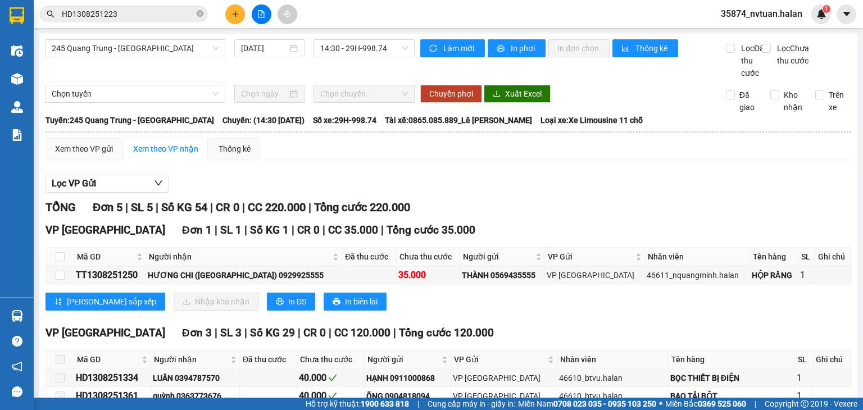
click at [619, 189] on section "Kết quả tìm kiếm ( 1 ) Bộ lọc Mã ĐH Trạng thái Món hàng Thu hộ Tổng cước Chưa c…" at bounding box center [431, 205] width 863 height 410
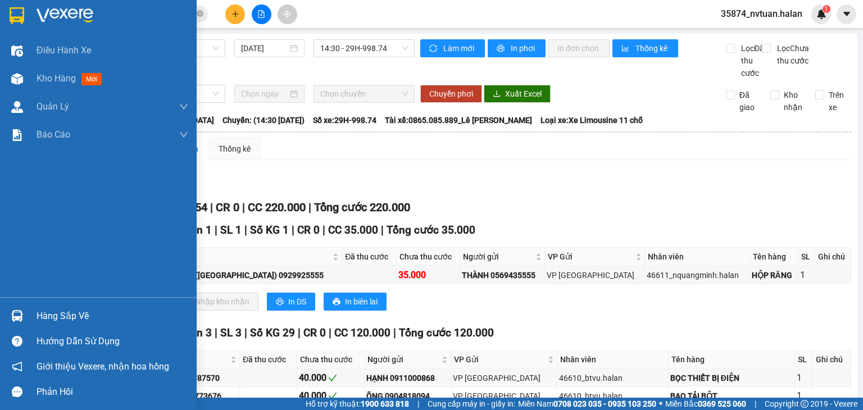
click at [30, 314] on div "Hàng sắp về" at bounding box center [98, 315] width 197 height 25
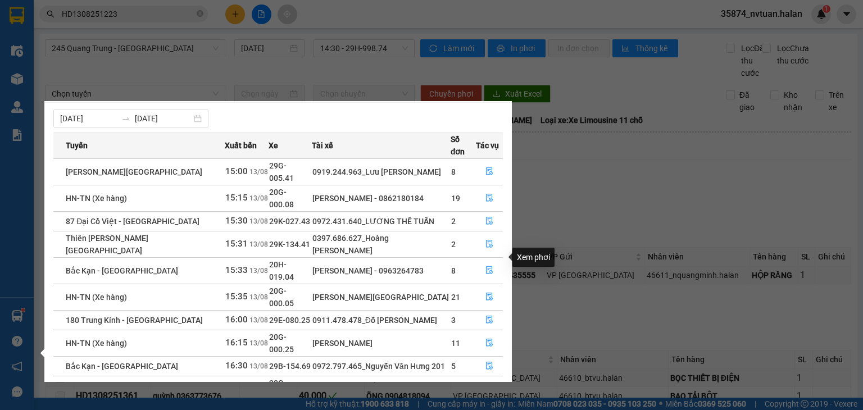
scroll to position [18, 0]
click at [482, 410] on link "2" at bounding box center [483, 416] width 12 height 12
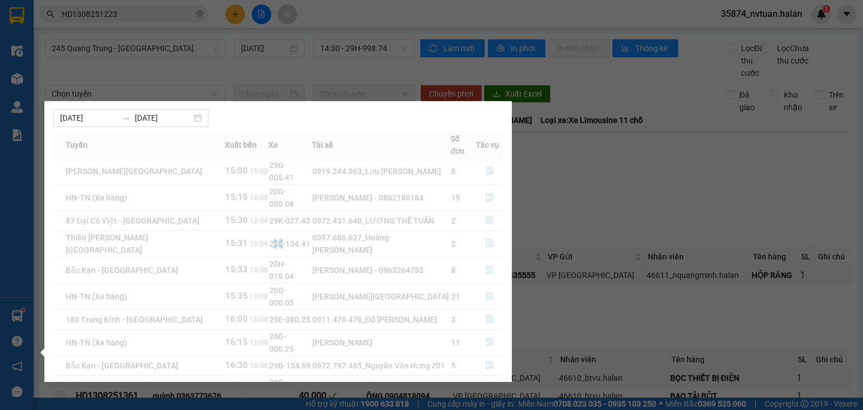
scroll to position [0, 0]
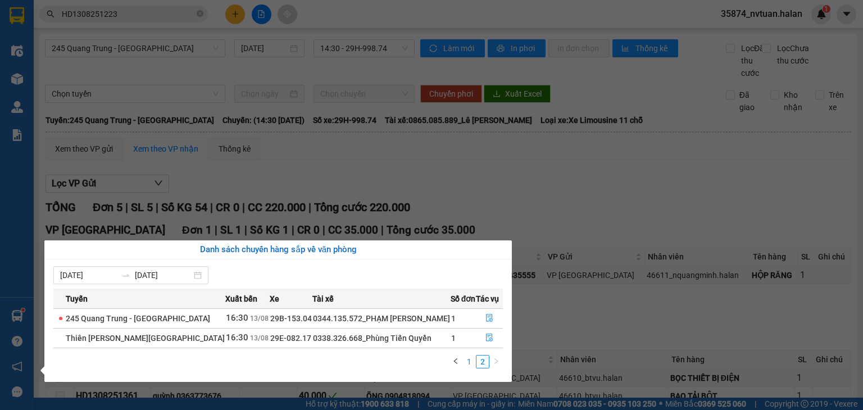
click at [470, 361] on link "1" at bounding box center [469, 362] width 12 height 12
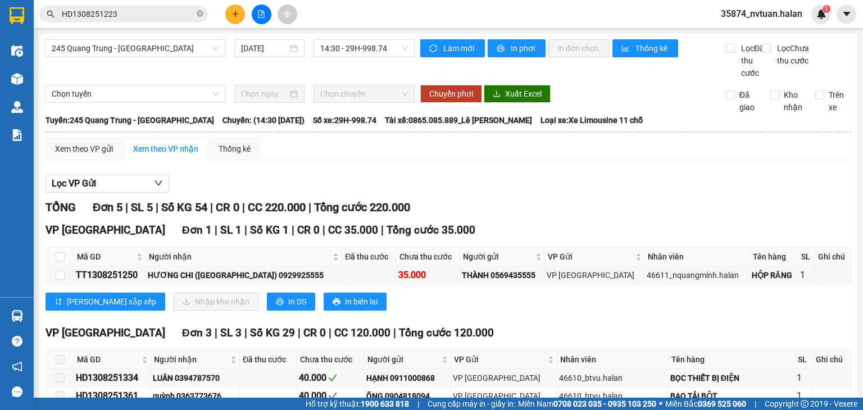
drag, startPoint x: 559, startPoint y: 214, endPoint x: 537, endPoint y: 215, distance: 22.0
click at [559, 214] on section "Kết quả tìm kiếm ( 1 ) Bộ lọc Mã ĐH Trạng thái Món hàng Thu hộ Tổng cước Chưa c…" at bounding box center [431, 205] width 863 height 410
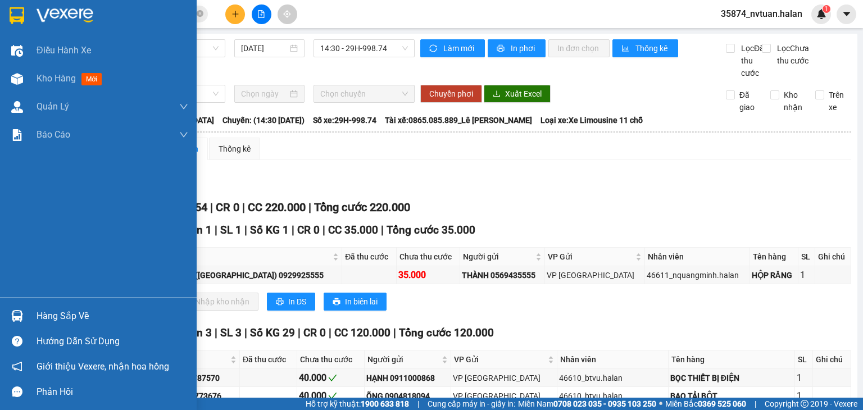
click at [35, 318] on div "Hàng sắp về" at bounding box center [98, 315] width 197 height 25
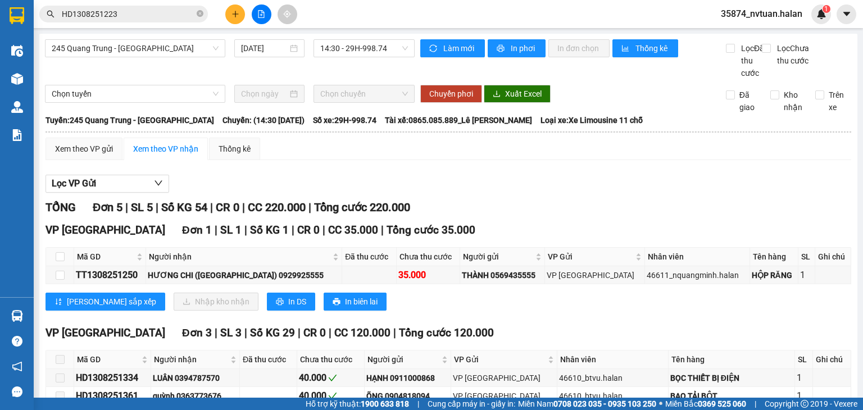
click at [562, 192] on section "Kết quả tìm kiếm ( 1 ) Bộ lọc Mã ĐH Trạng thái Món hàng Thu hộ Tổng cước Chưa c…" at bounding box center [431, 205] width 863 height 410
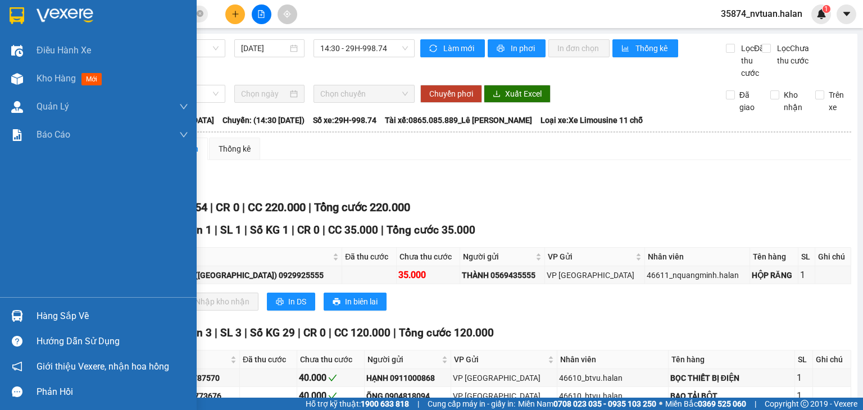
click at [60, 313] on div "Hàng sắp về" at bounding box center [113, 316] width 152 height 17
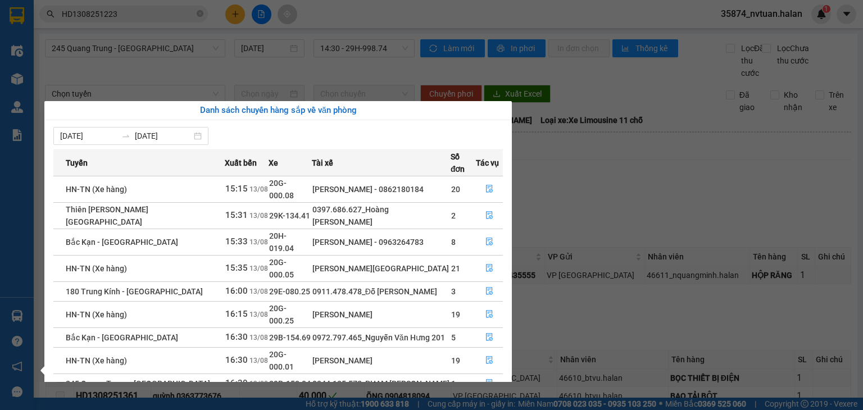
drag, startPoint x: 611, startPoint y: 196, endPoint x: 533, endPoint y: 196, distance: 78.1
click at [610, 195] on section "Kết quả tìm kiếm ( 1 ) Bộ lọc Mã ĐH Trạng thái Món hàng Thu hộ Tổng cước Chưa c…" at bounding box center [431, 205] width 863 height 410
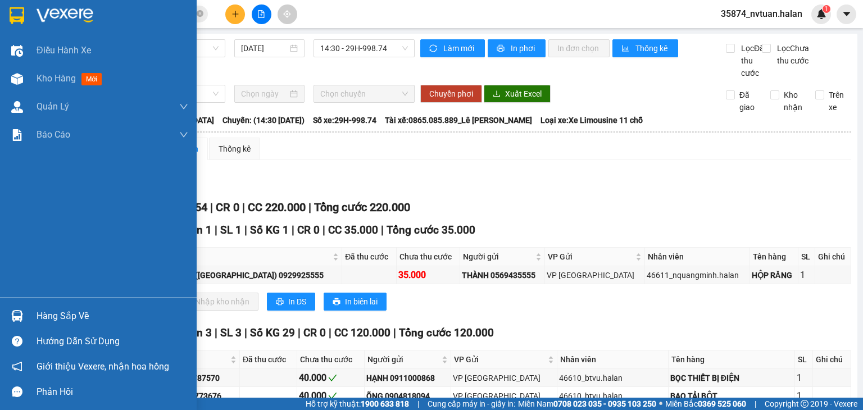
drag, startPoint x: 58, startPoint y: 79, endPoint x: 36, endPoint y: 230, distance: 152.9
click at [58, 78] on span "Kho hàng" at bounding box center [56, 78] width 39 height 11
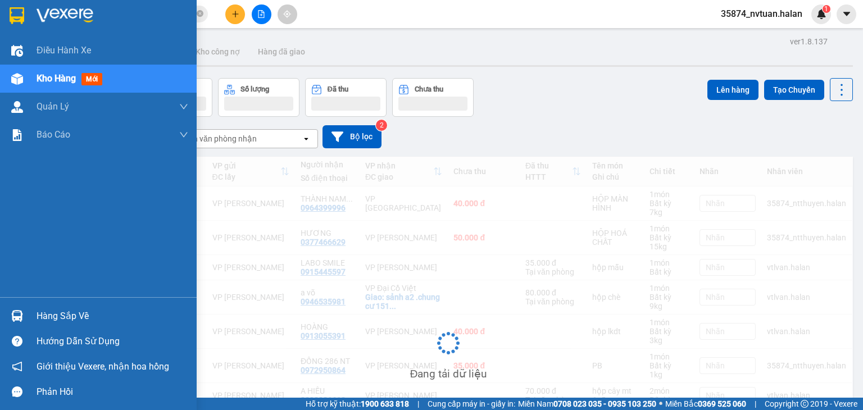
click at [29, 314] on div "Hàng sắp về" at bounding box center [98, 315] width 197 height 25
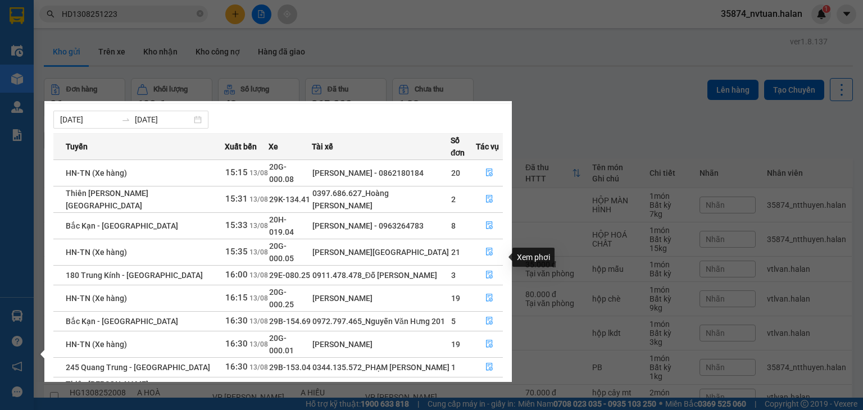
scroll to position [18, 0]
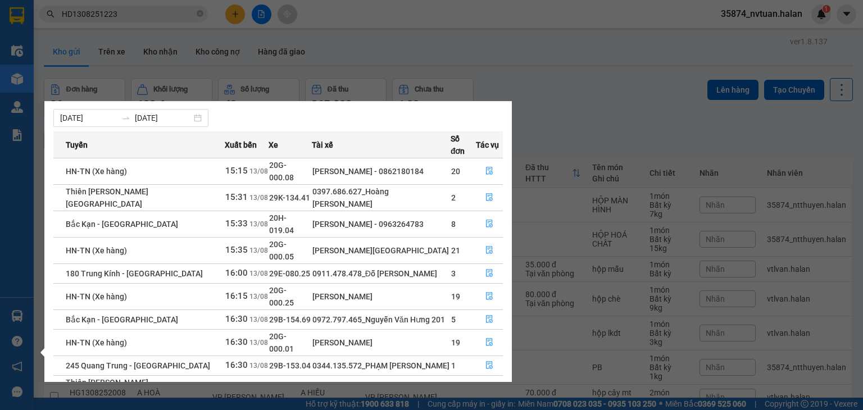
click at [488, 410] on link "2" at bounding box center [483, 416] width 12 height 12
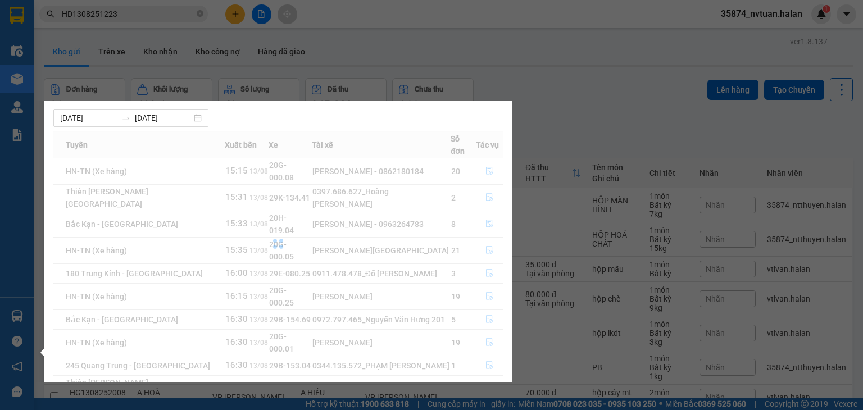
scroll to position [0, 0]
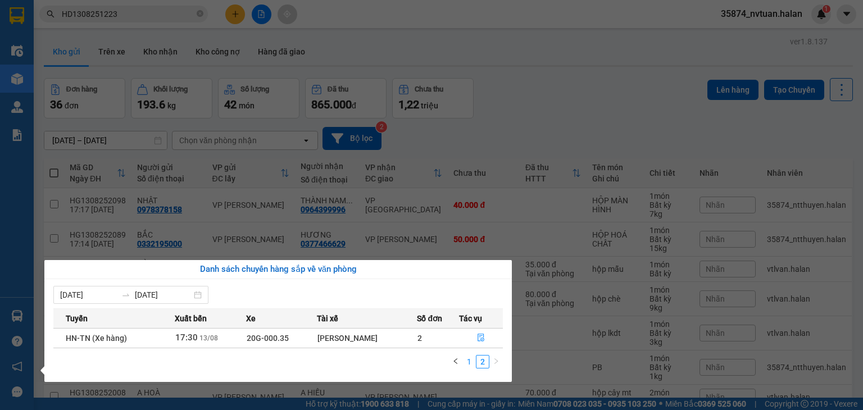
click at [473, 365] on link "1" at bounding box center [469, 362] width 12 height 12
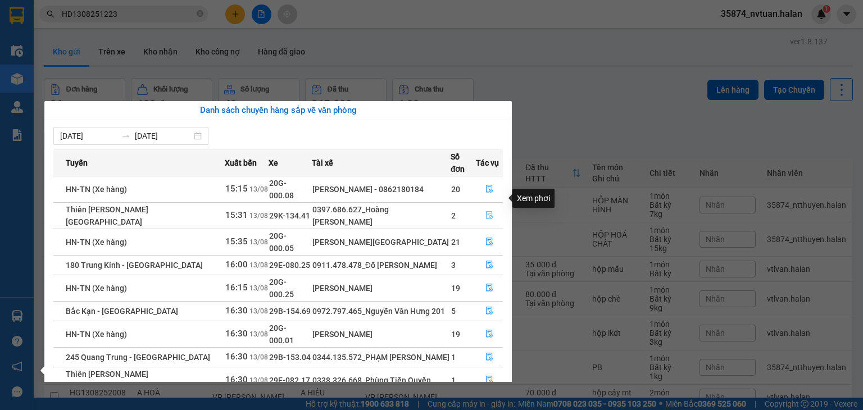
click at [488, 212] on icon "file-done" at bounding box center [489, 216] width 7 height 8
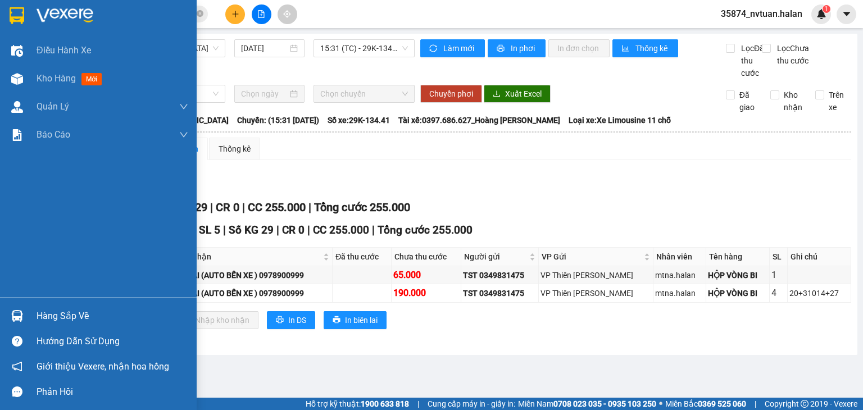
click at [72, 309] on div "Hàng sắp về" at bounding box center [113, 316] width 152 height 17
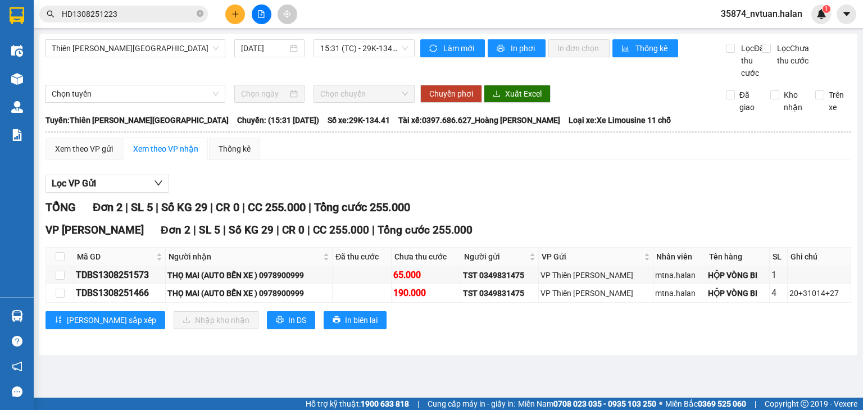
click at [649, 218] on section "Kết quả tìm kiếm ( 1 ) Bộ lọc Mã ĐH Trạng thái Món hàng Thu hộ Tổng cước Chưa c…" at bounding box center [431, 205] width 863 height 410
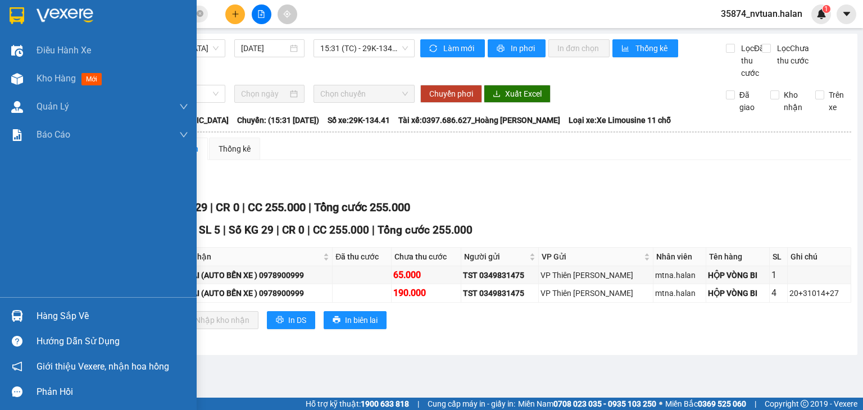
click at [47, 310] on div "Hàng sắp về" at bounding box center [113, 316] width 152 height 17
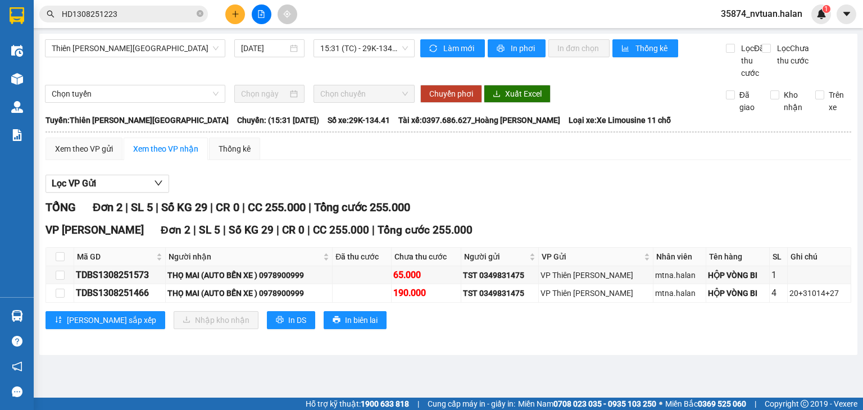
drag, startPoint x: 573, startPoint y: 159, endPoint x: 157, endPoint y: 264, distance: 429.0
click at [571, 160] on section "Kết quả tìm kiếm ( 1 ) Bộ lọc Mã ĐH Trạng thái Món hàng Thu hộ Tổng cước Chưa c…" at bounding box center [431, 205] width 863 height 410
click at [36, 309] on main "Thiên Đường Bảo Sơn - [GEOGRAPHIC_DATA] [DATE] 15:31 (TC) - 29K-134.41 Làm mới …" at bounding box center [431, 199] width 863 height 398
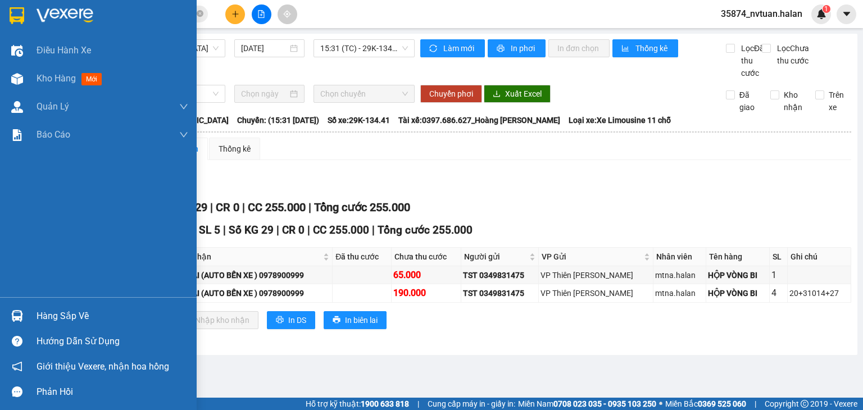
click at [33, 310] on div "Hàng sắp về" at bounding box center [98, 315] width 197 height 25
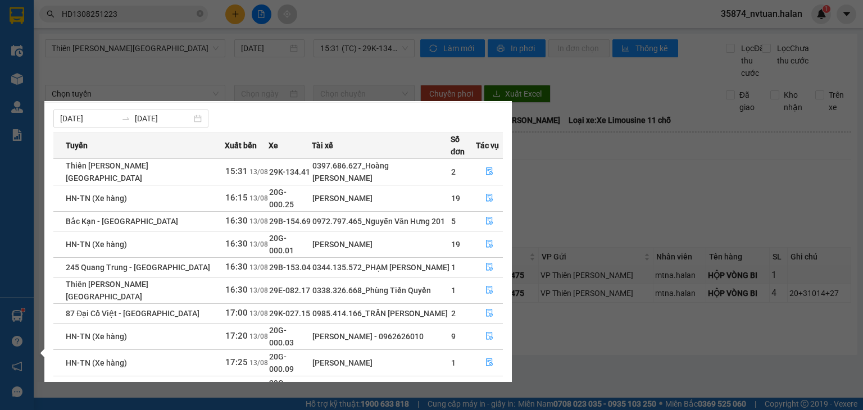
scroll to position [18, 0]
click at [483, 410] on link "2" at bounding box center [483, 416] width 12 height 12
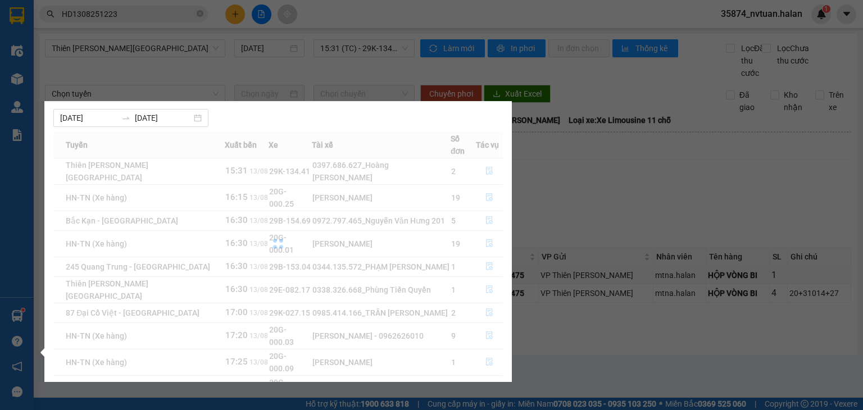
scroll to position [0, 0]
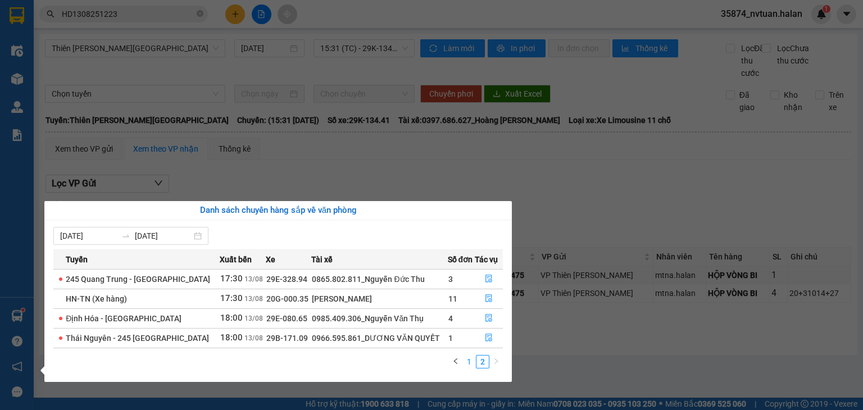
click at [474, 360] on link "1" at bounding box center [469, 362] width 12 height 12
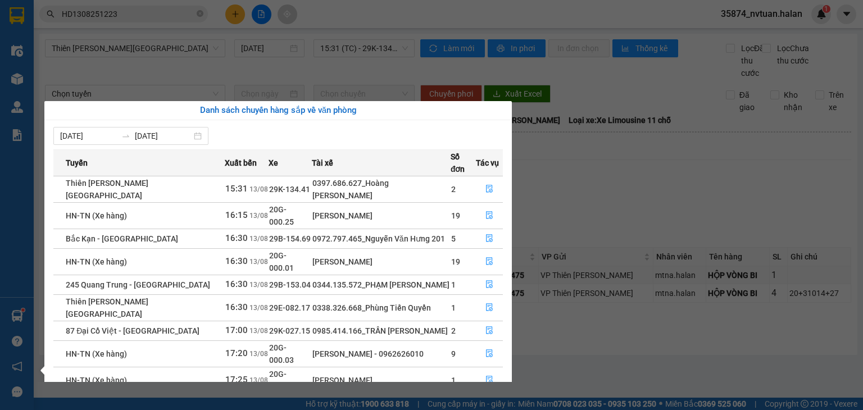
click at [594, 201] on section "Kết quả tìm kiếm ( 1 ) Bộ lọc Mã ĐH Trạng thái Món hàng Thu hộ Tổng cước Chưa c…" at bounding box center [431, 205] width 863 height 410
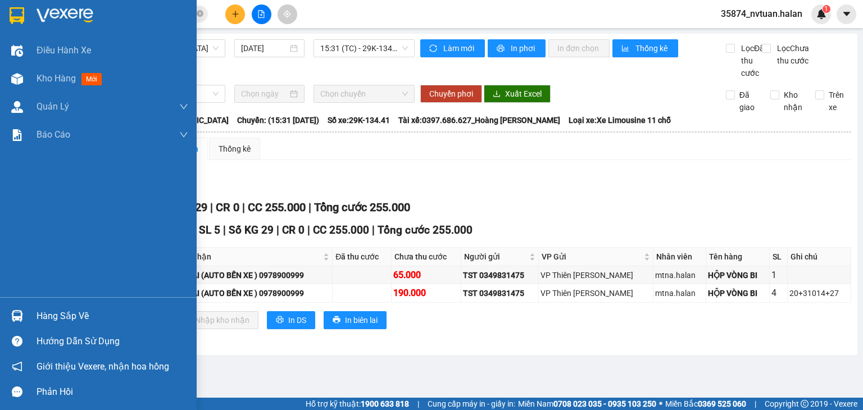
drag, startPoint x: 56, startPoint y: 322, endPoint x: 62, endPoint y: 322, distance: 6.2
click at [57, 322] on div "Hàng sắp về" at bounding box center [113, 316] width 152 height 17
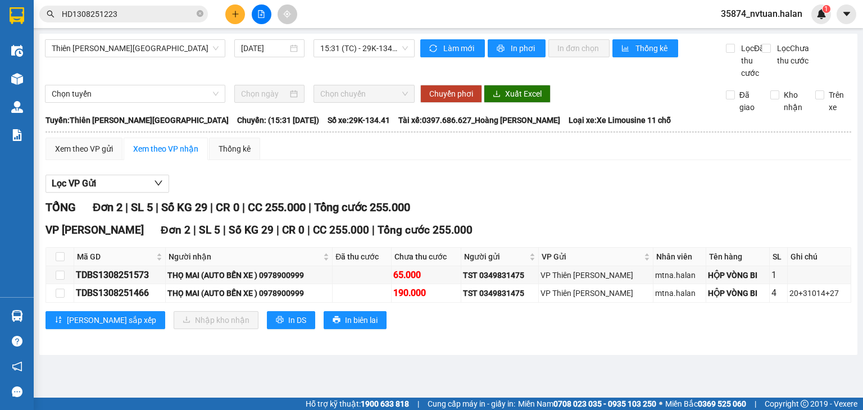
click at [571, 196] on section "Kết quả tìm kiếm ( 1 ) Bộ lọc Mã ĐH Trạng thái Món hàng Thu hộ Tổng cước Chưa c…" at bounding box center [431, 205] width 863 height 410
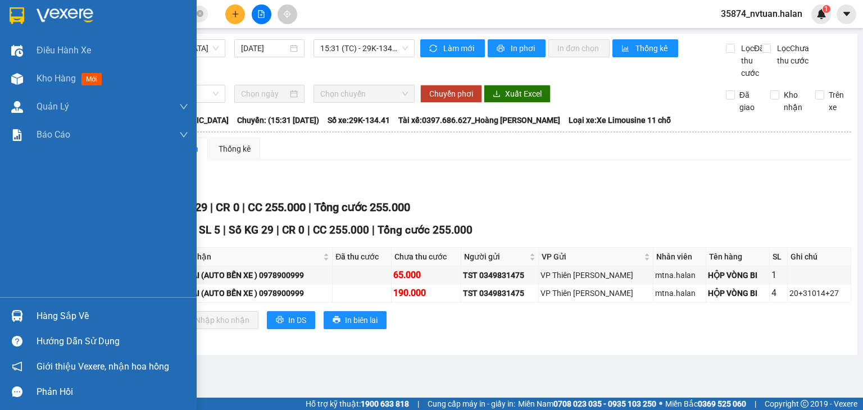
drag, startPoint x: 49, startPoint y: 313, endPoint x: 56, endPoint y: 314, distance: 6.3
click at [51, 314] on div "Hàng sắp về" at bounding box center [113, 316] width 152 height 17
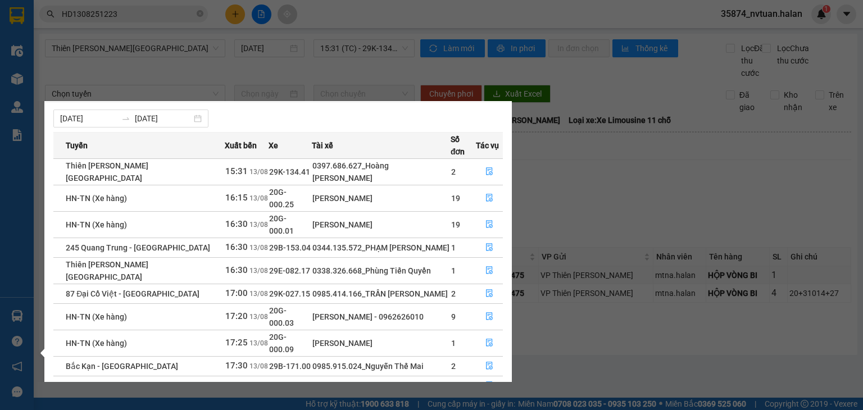
scroll to position [18, 0]
click at [491, 402] on button "button" at bounding box center [496, 408] width 13 height 13
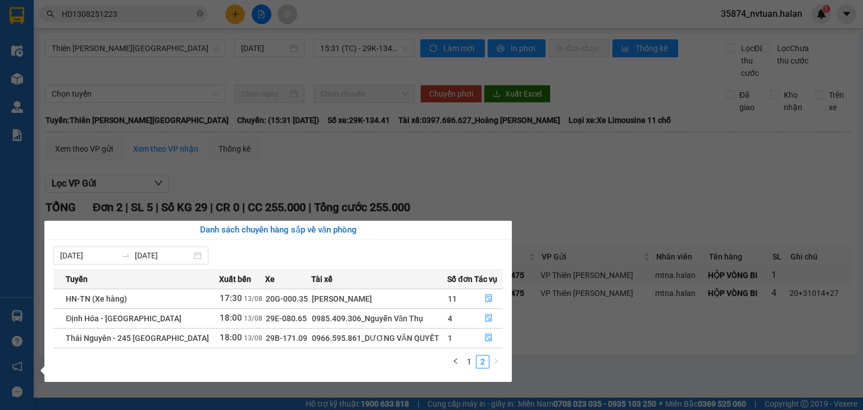
scroll to position [0, 0]
click at [472, 361] on link "1" at bounding box center [469, 362] width 12 height 12
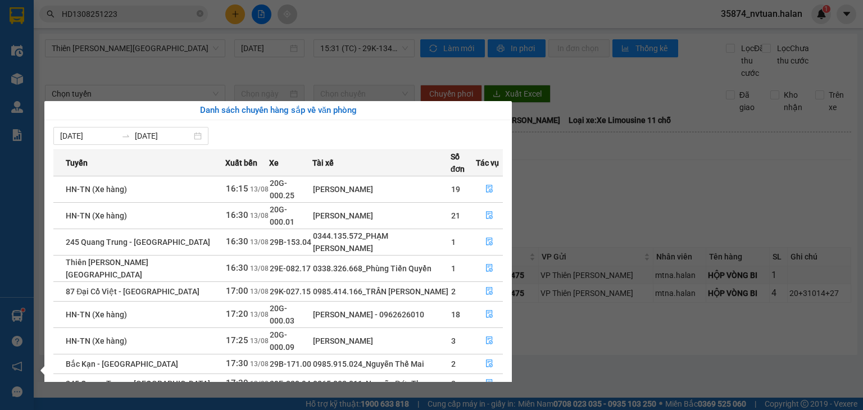
click at [595, 190] on section "Kết quả tìm kiếm ( 1 ) Bộ lọc Mã ĐH Trạng thái Món hàng Thu hộ Tổng cước Chưa c…" at bounding box center [431, 205] width 863 height 410
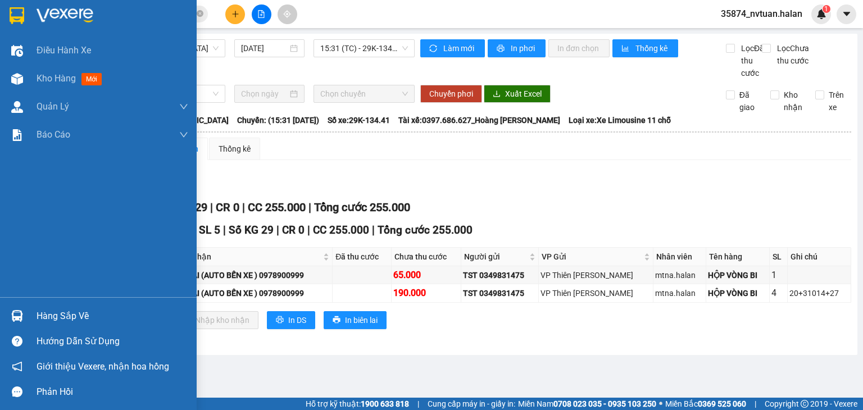
click at [14, 318] on img at bounding box center [17, 316] width 12 height 12
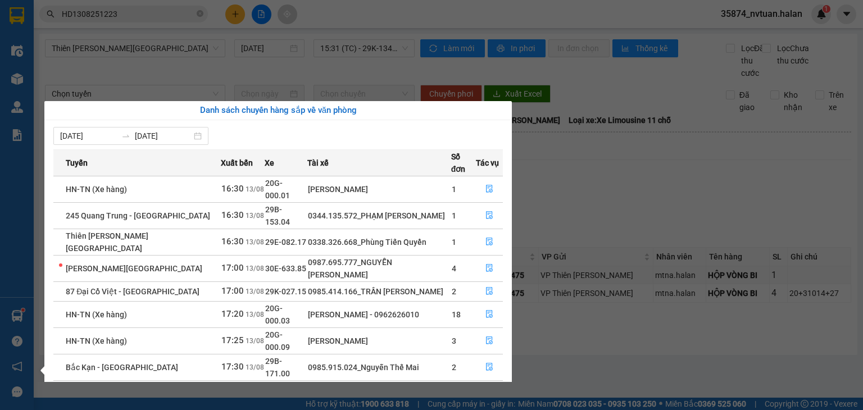
click at [223, 38] on section "Kết quả tìm kiếm ( 1 ) Bộ lọc Mã ĐH Trạng thái Món hàng Thu hộ Tổng cước Chưa c…" at bounding box center [431, 205] width 863 height 410
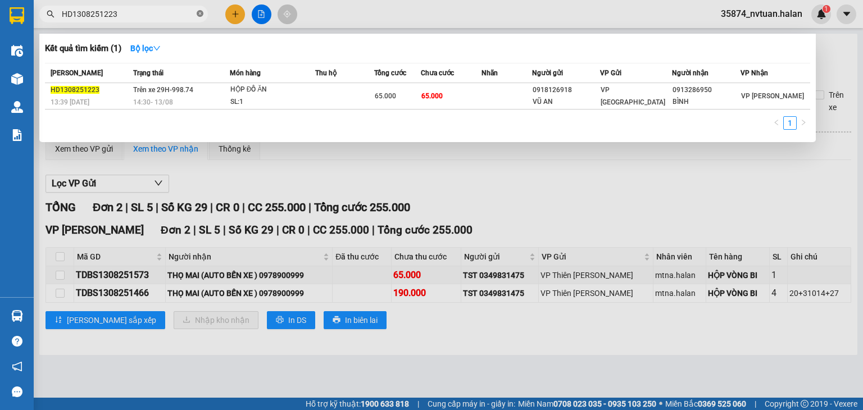
click at [201, 11] on icon "close-circle" at bounding box center [200, 13] width 7 height 7
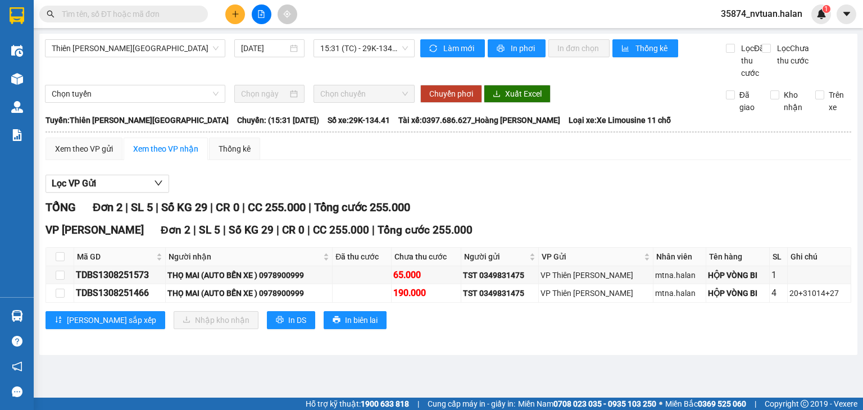
click at [180, 15] on input "text" at bounding box center [128, 14] width 133 height 12
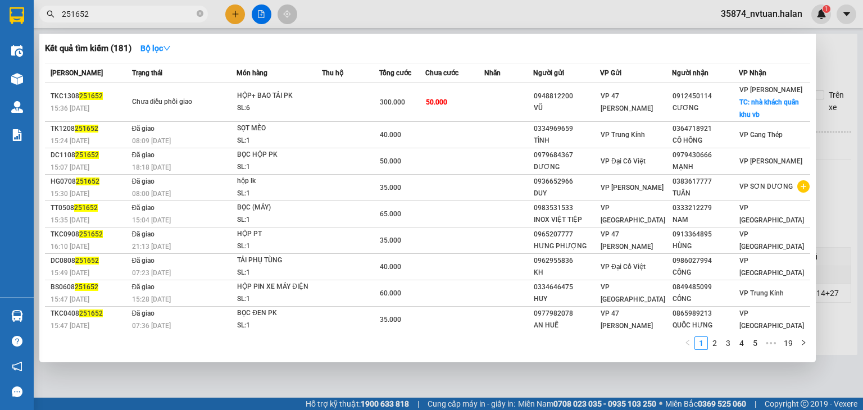
type input "251652"
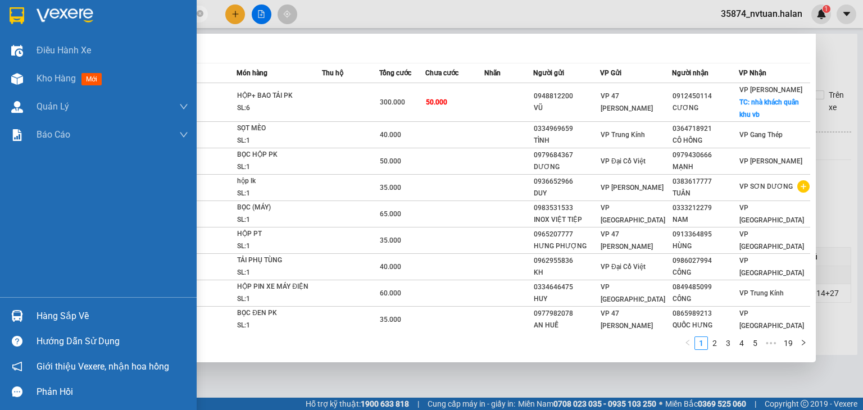
click at [22, 316] on div at bounding box center [17, 316] width 20 height 20
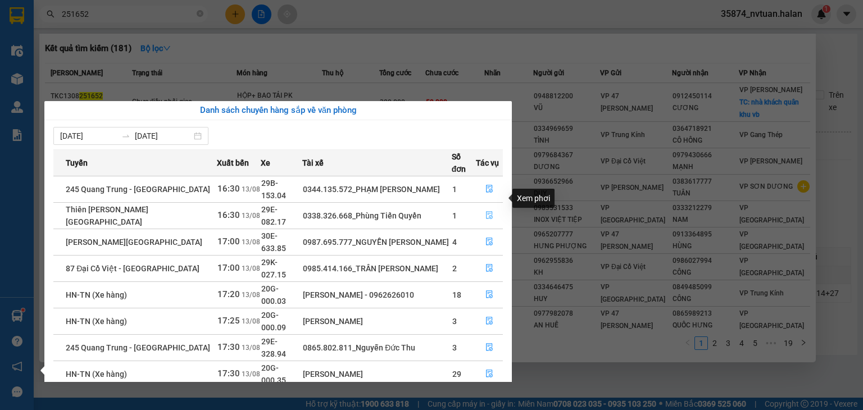
click at [491, 211] on icon "file-done" at bounding box center [490, 215] width 8 height 8
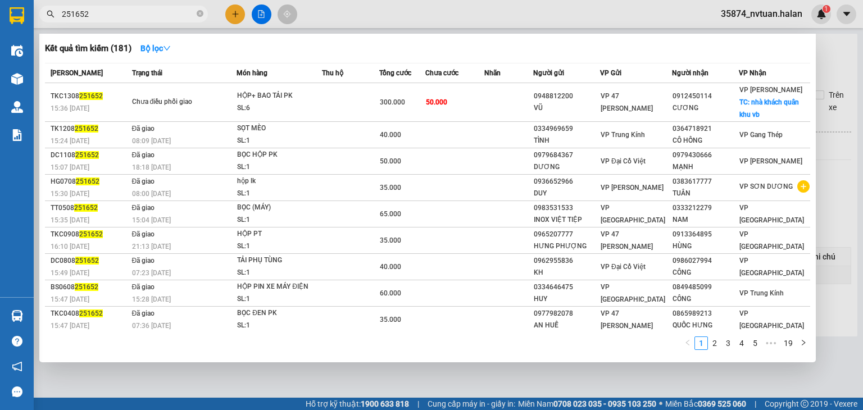
drag, startPoint x: 845, startPoint y: 203, endPoint x: 813, endPoint y: 212, distance: 34.0
click at [844, 203] on div at bounding box center [431, 205] width 863 height 410
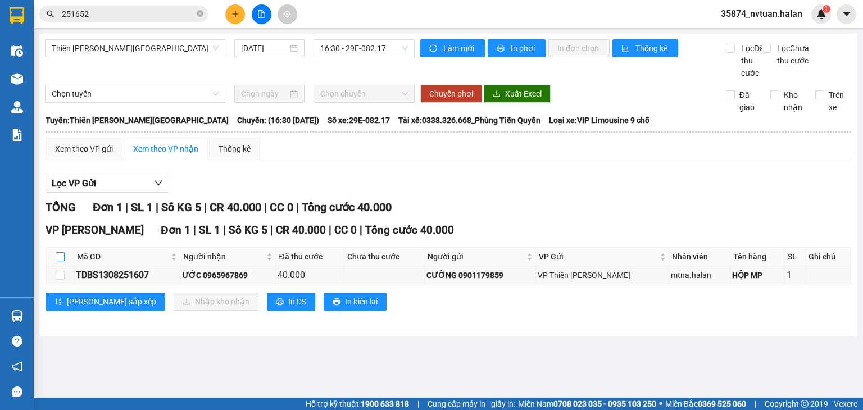
click at [61, 261] on input "checkbox" at bounding box center [60, 256] width 9 height 9
checkbox input "true"
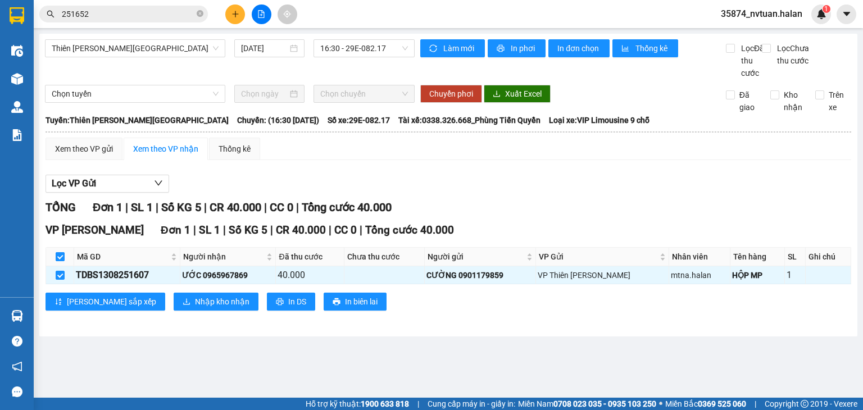
checkbox input "true"
click at [134, 282] on div "TDBS1308251607" at bounding box center [127, 275] width 102 height 14
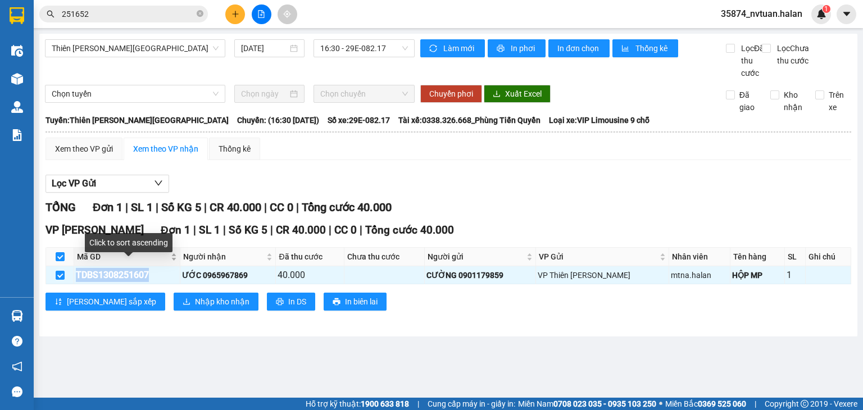
copy div "TDBS1308251607"
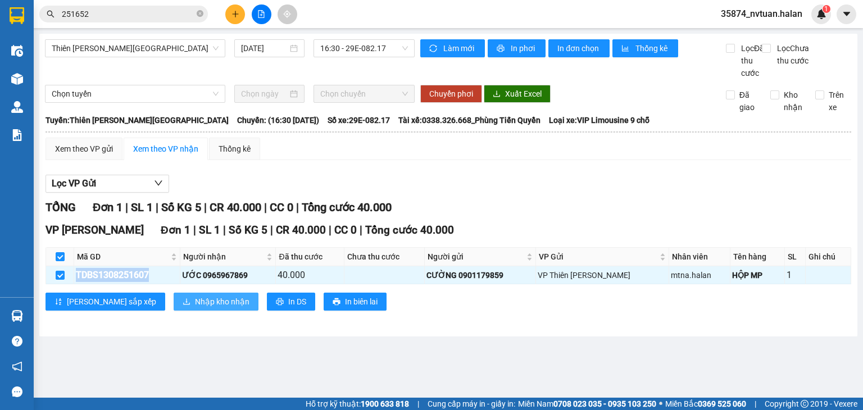
click at [202, 310] on button "Nhập kho nhận" at bounding box center [216, 302] width 85 height 18
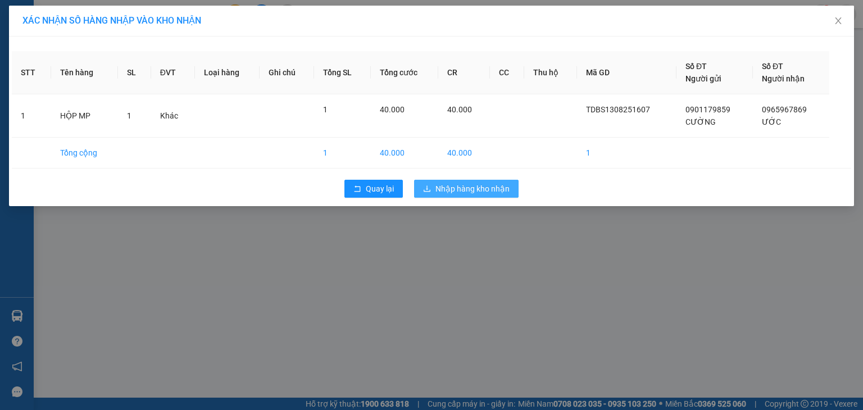
click at [478, 189] on span "Nhập hàng kho nhận" at bounding box center [473, 189] width 74 height 12
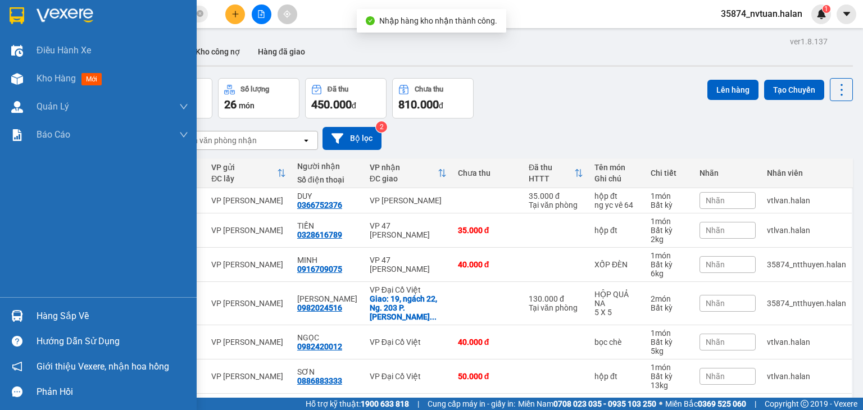
drag, startPoint x: 52, startPoint y: 311, endPoint x: 88, endPoint y: 306, distance: 36.3
click at [57, 311] on div "Hàng sắp về" at bounding box center [113, 316] width 152 height 17
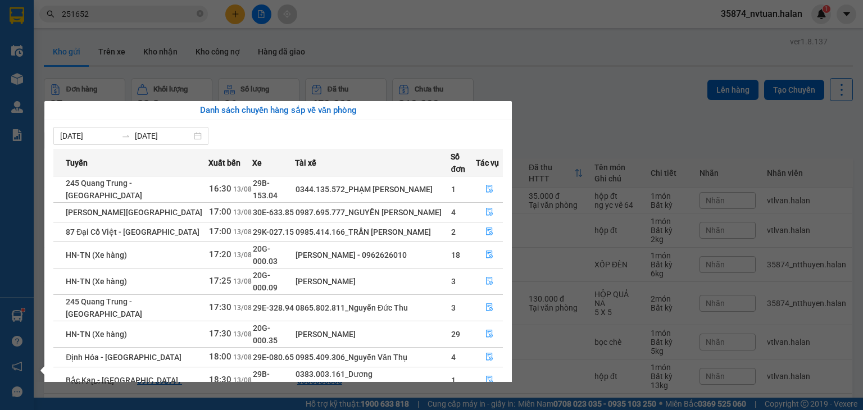
click at [605, 120] on section "Kết quả tìm kiếm ( 181 ) Bộ lọc Mã ĐH Trạng thái Món hàng Thu hộ Tổng cước Chưa…" at bounding box center [431, 205] width 863 height 410
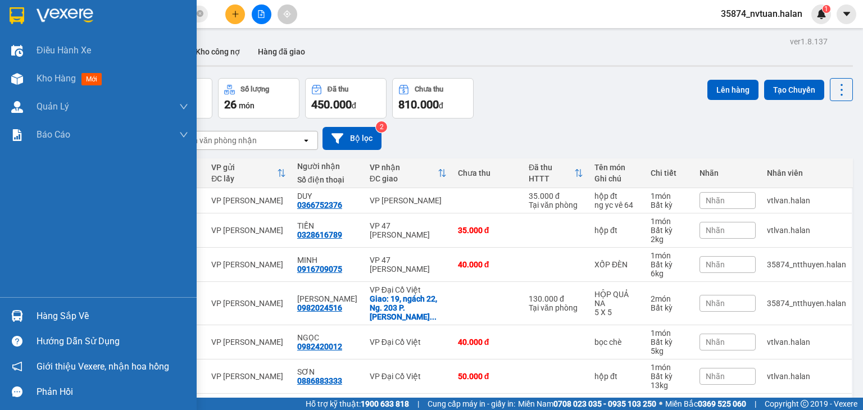
click at [52, 318] on div "Hàng sắp về" at bounding box center [113, 316] width 152 height 17
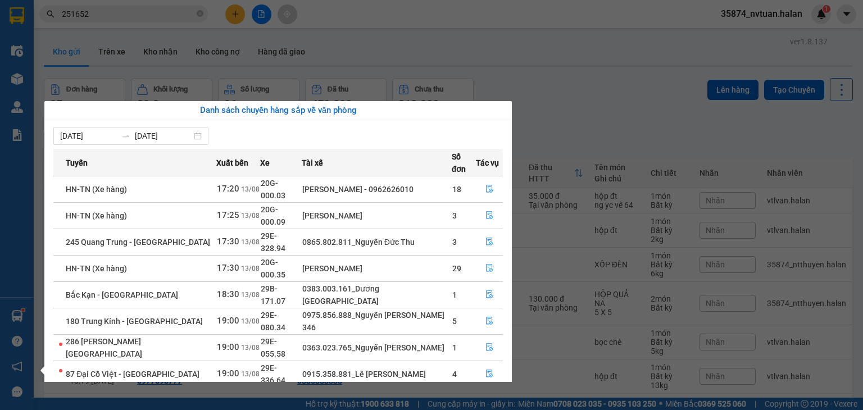
click at [596, 106] on section "Kết quả tìm kiếm ( 181 ) Bộ lọc Mã ĐH Trạng thái Món hàng Thu hộ Tổng cước Chưa…" at bounding box center [431, 205] width 863 height 410
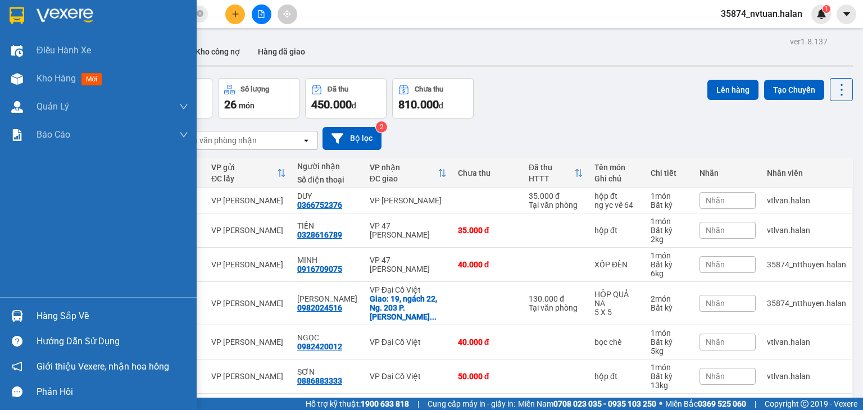
drag, startPoint x: 54, startPoint y: 318, endPoint x: 63, endPoint y: 311, distance: 11.2
click at [55, 318] on div "Hàng sắp về" at bounding box center [113, 316] width 152 height 17
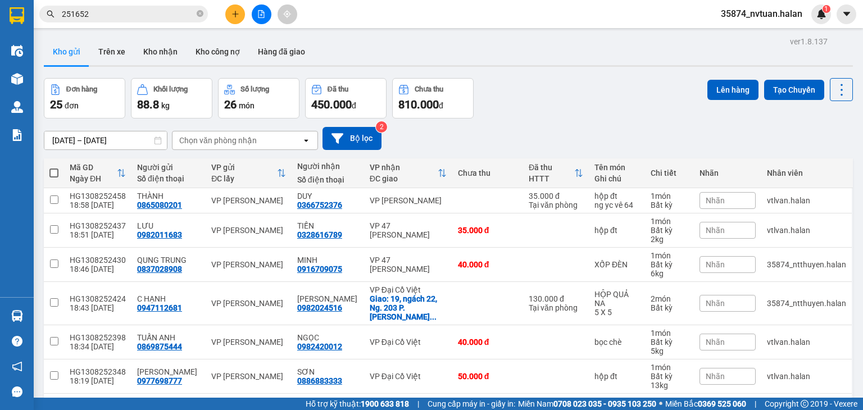
drag, startPoint x: 618, startPoint y: 107, endPoint x: 336, endPoint y: 187, distance: 293.1
click at [617, 107] on section "Kết quả tìm kiếm ( 181 ) Bộ lọc Mã ĐH Trạng thái Món hàng Thu hộ Tổng cước Chưa…" at bounding box center [431, 205] width 863 height 410
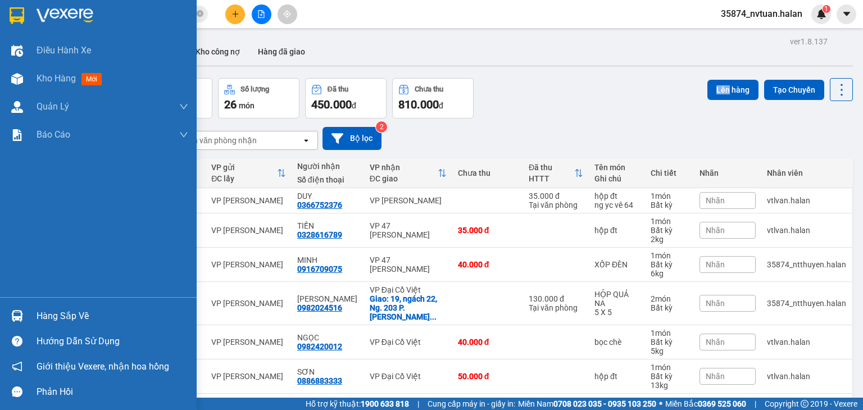
click at [53, 313] on div "Hàng sắp về" at bounding box center [113, 316] width 152 height 17
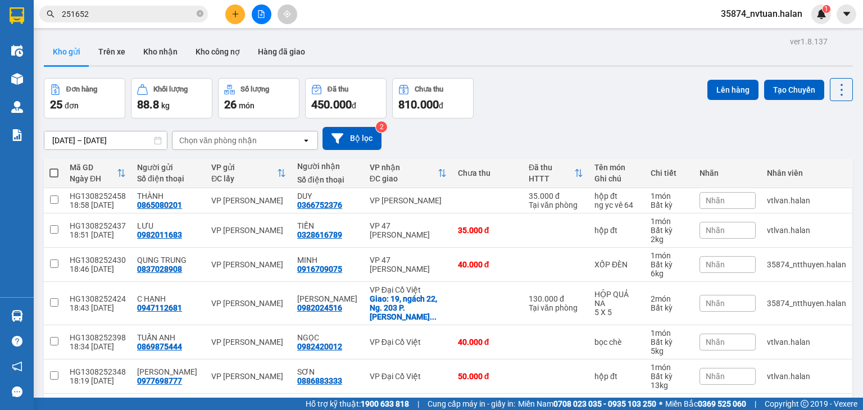
click at [594, 118] on section "Kết quả tìm kiếm ( 181 ) Bộ lọc Mã ĐH Trạng thái Món hàng Thu hộ Tổng cước Chưa…" at bounding box center [431, 205] width 863 height 410
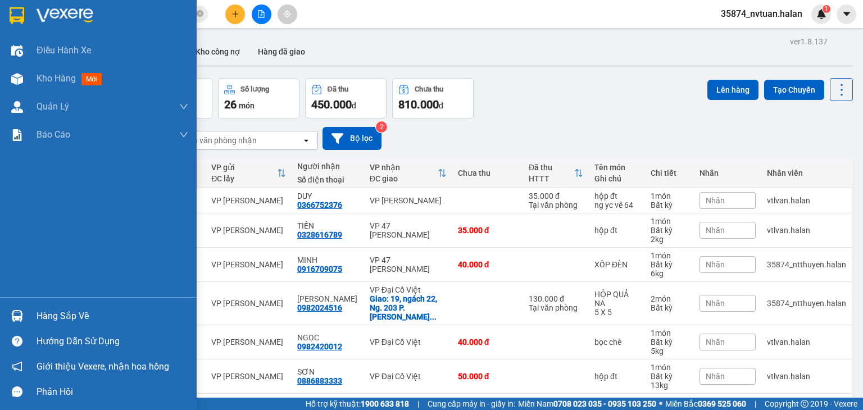
drag, startPoint x: 53, startPoint y: 315, endPoint x: 63, endPoint y: 315, distance: 10.1
click at [53, 316] on div "Hàng sắp về" at bounding box center [113, 316] width 152 height 17
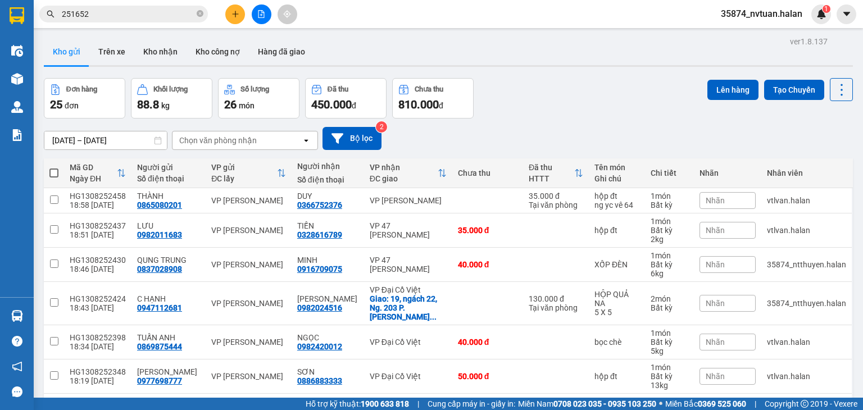
drag, startPoint x: 529, startPoint y: 107, endPoint x: 449, endPoint y: 80, distance: 84.2
click at [528, 103] on section "Kết quả tìm kiếm ( 181 ) Bộ lọc Mã ĐH Trạng thái Món hàng Thu hộ Tổng cước Chưa…" at bounding box center [431, 205] width 863 height 410
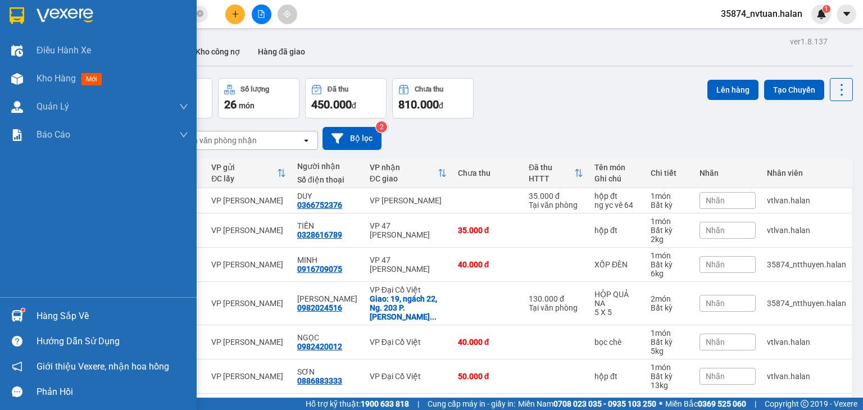
click at [69, 319] on div "Hàng sắp về" at bounding box center [113, 316] width 152 height 17
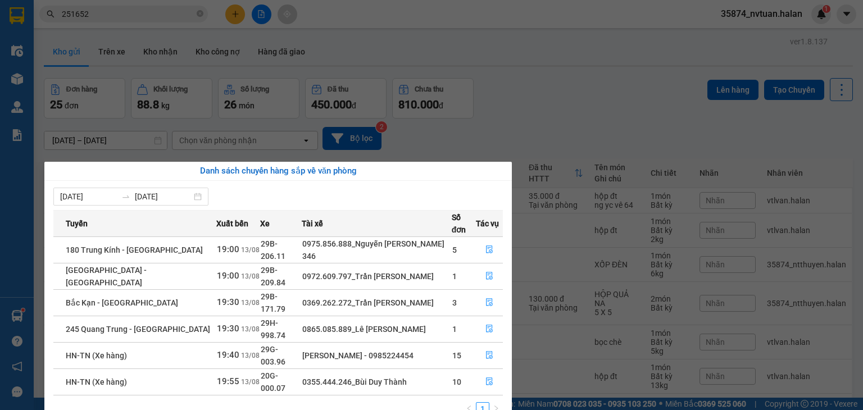
click at [542, 164] on section "Kết quả tìm kiếm ( 181 ) Bộ lọc Mã ĐH Trạng thái Món hàng Thu hộ Tổng cước Chưa…" at bounding box center [431, 205] width 863 height 410
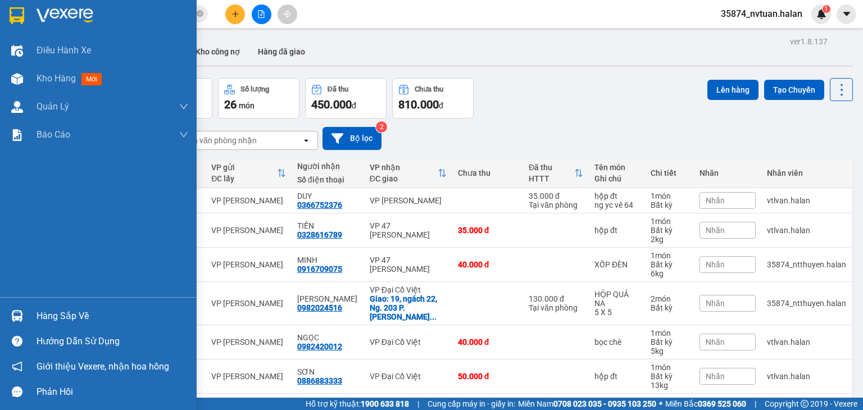
drag, startPoint x: 29, startPoint y: 312, endPoint x: 47, endPoint y: 313, distance: 18.0
click at [28, 313] on div "Hàng sắp về" at bounding box center [98, 315] width 197 height 25
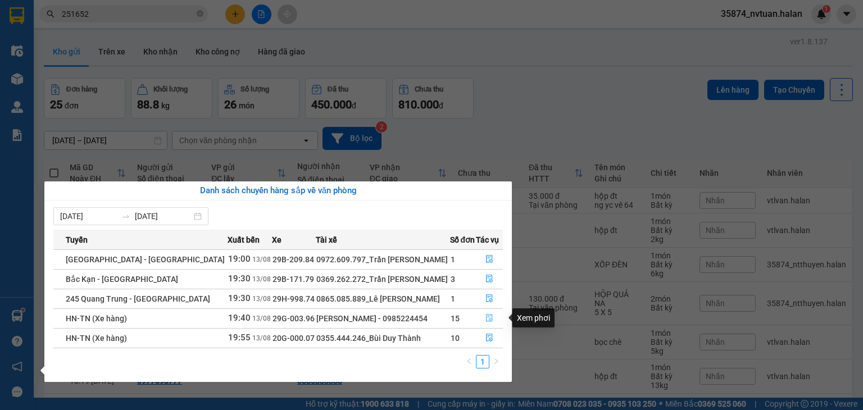
click at [486, 320] on icon "file-done" at bounding box center [490, 318] width 8 height 8
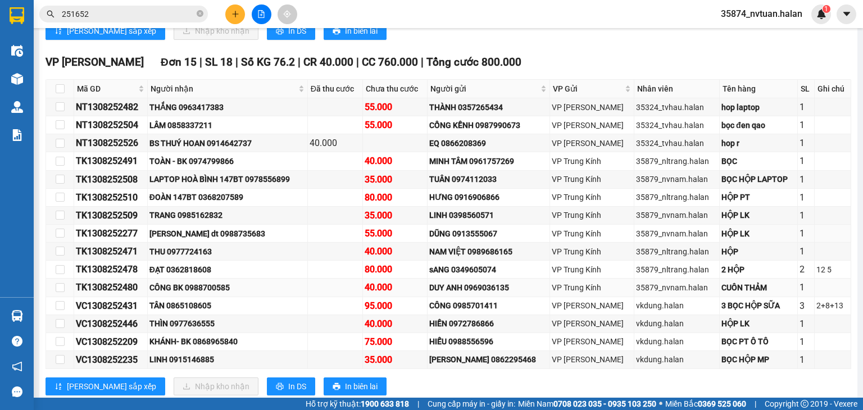
scroll to position [393, 0]
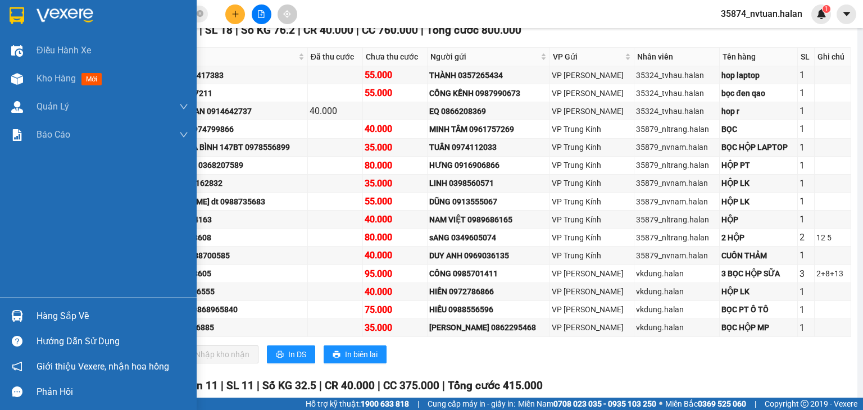
drag, startPoint x: 20, startPoint y: 312, endPoint x: 44, endPoint y: 312, distance: 23.6
click at [22, 312] on img at bounding box center [17, 316] width 12 height 12
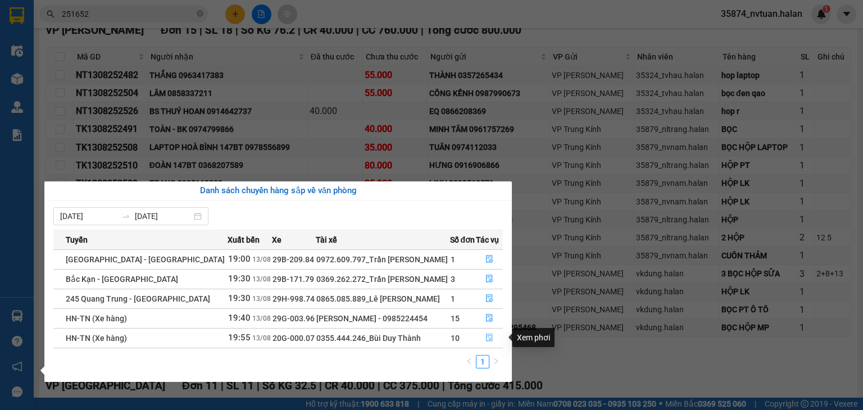
click at [490, 338] on icon "file-done" at bounding box center [489, 338] width 7 height 8
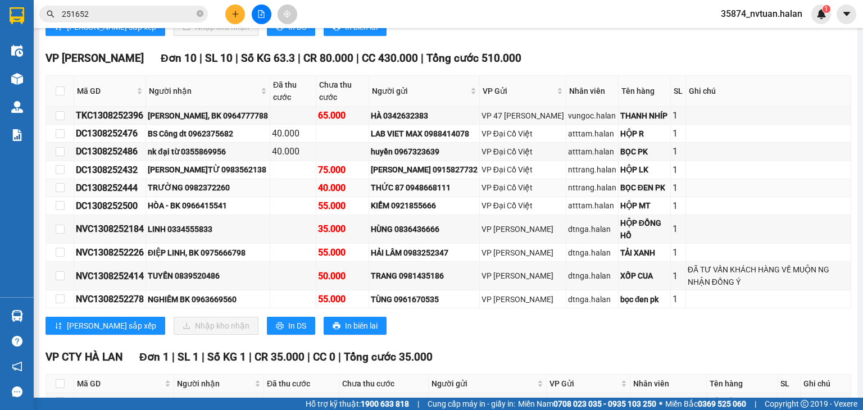
scroll to position [1090, 0]
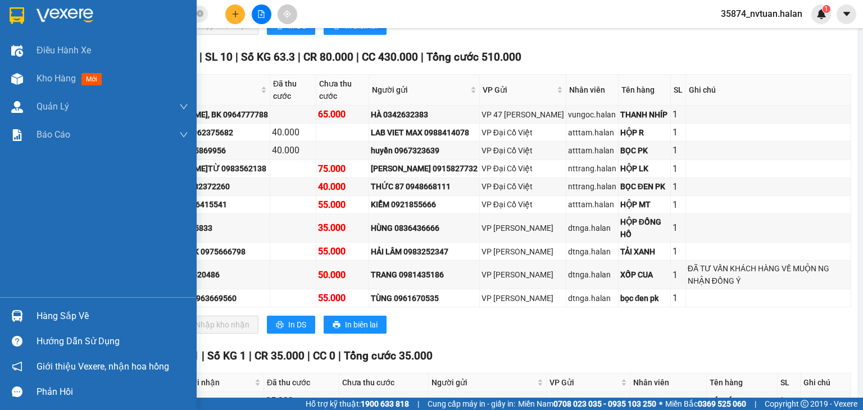
click at [43, 309] on div "Hàng sắp về" at bounding box center [113, 316] width 152 height 17
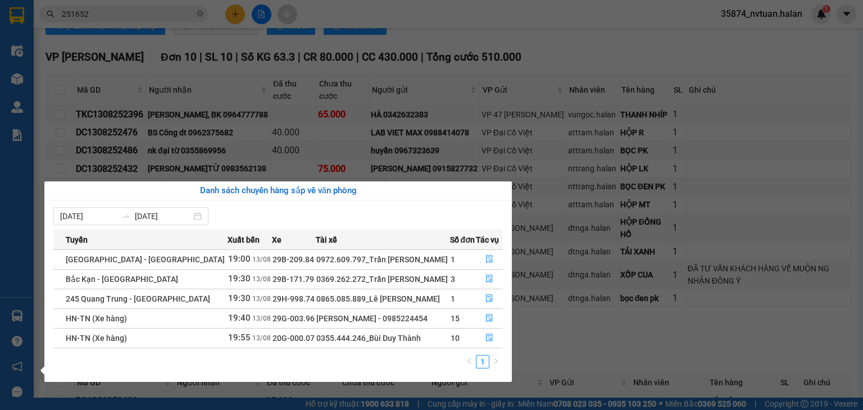
click at [571, 293] on section "Kết quả tìm kiếm ( 181 ) Bộ lọc Mã ĐH Trạng thái Món hàng Thu hộ Tổng cước Chưa…" at bounding box center [431, 205] width 863 height 410
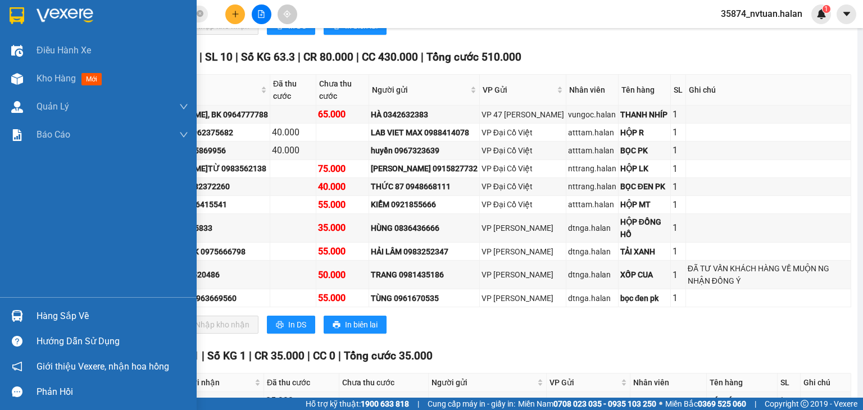
drag, startPoint x: 52, startPoint y: 312, endPoint x: 56, endPoint y: 303, distance: 10.1
click at [53, 313] on div "Hàng sắp về" at bounding box center [113, 316] width 152 height 17
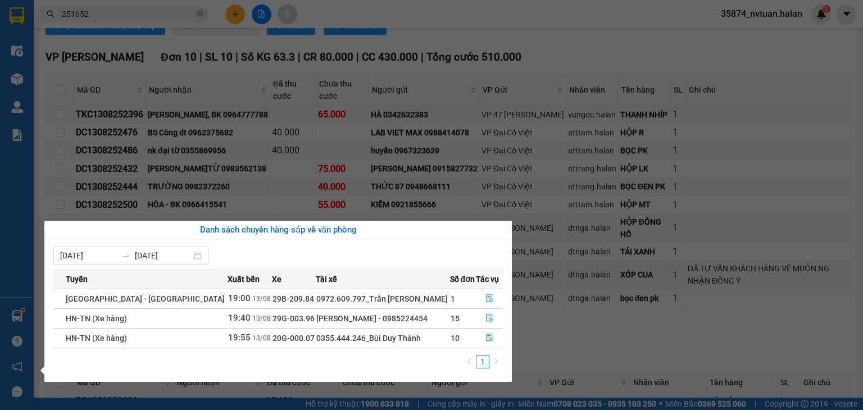
click at [569, 317] on section "Kết quả tìm kiếm ( 181 ) Bộ lọc Mã ĐH Trạng thái Món hàng Thu hộ Tổng cước Chưa…" at bounding box center [431, 205] width 863 height 410
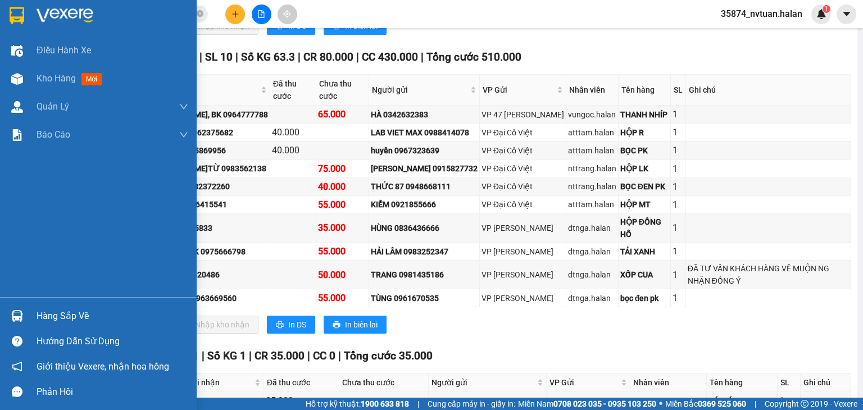
click at [47, 310] on div "Hàng sắp về" at bounding box center [113, 316] width 152 height 17
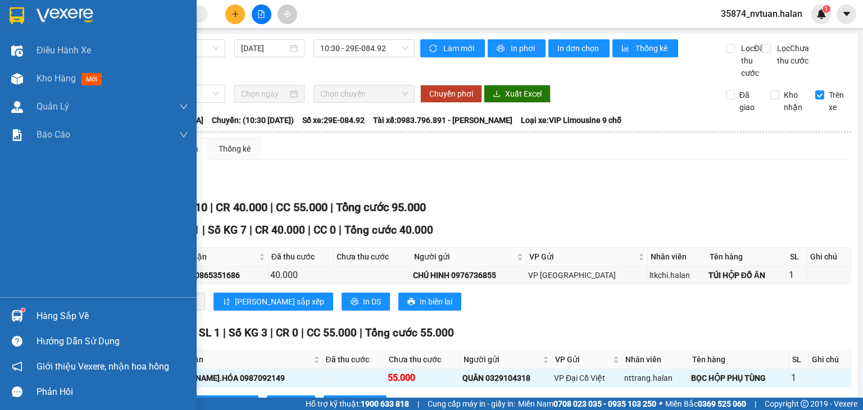
scroll to position [58, 0]
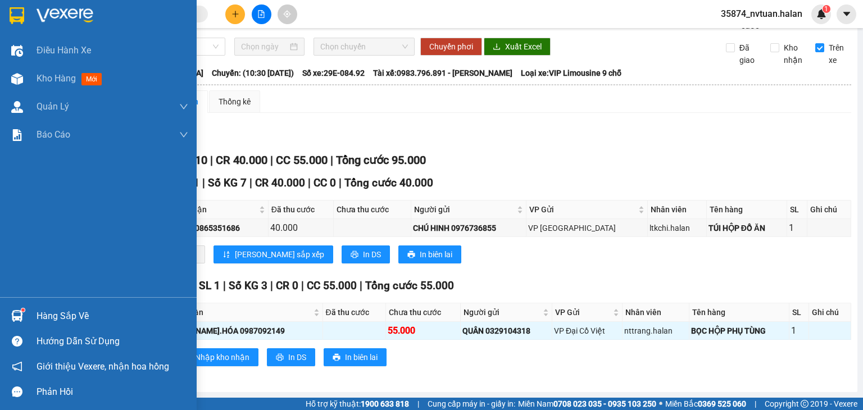
drag, startPoint x: 0, startPoint y: 0, endPoint x: 52, endPoint y: 304, distance: 308.4
click at [52, 308] on div "Hàng sắp về" at bounding box center [113, 316] width 152 height 17
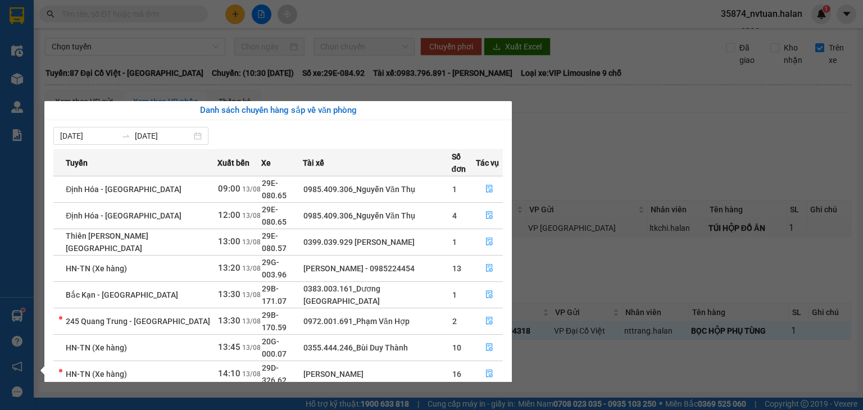
click at [638, 139] on section "Kết quả tìm kiếm ( 0 ) Bộ lọc No Data 35874_nvtuan.halan 1 Điều hành xe Kho hàn…" at bounding box center [431, 205] width 863 height 410
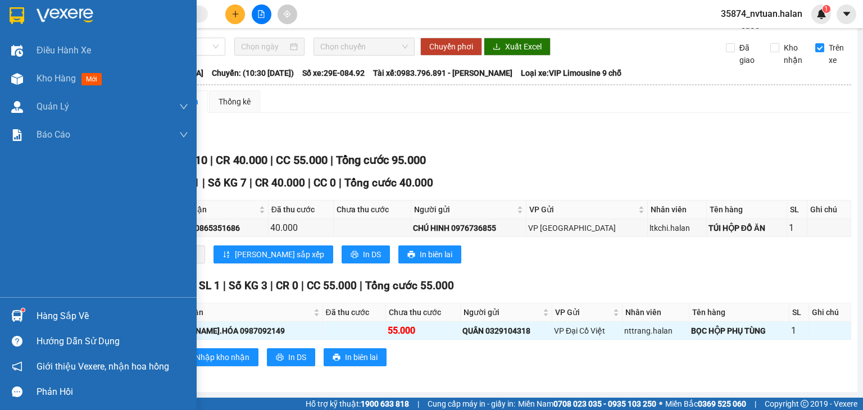
click at [39, 312] on div "Hàng sắp về" at bounding box center [113, 316] width 152 height 17
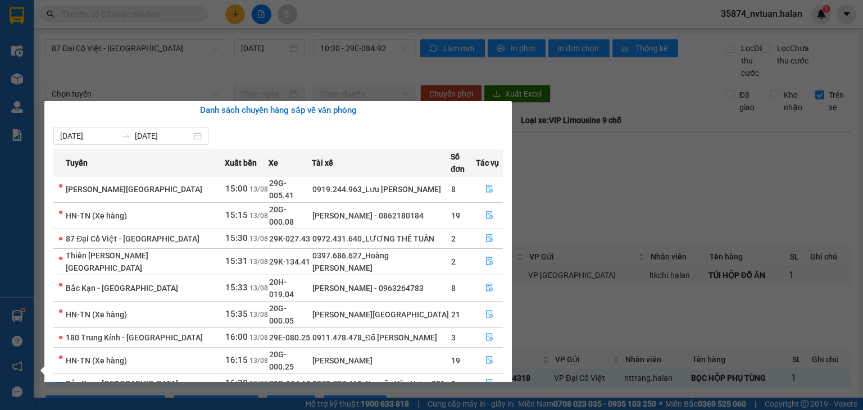
scroll to position [58, 0]
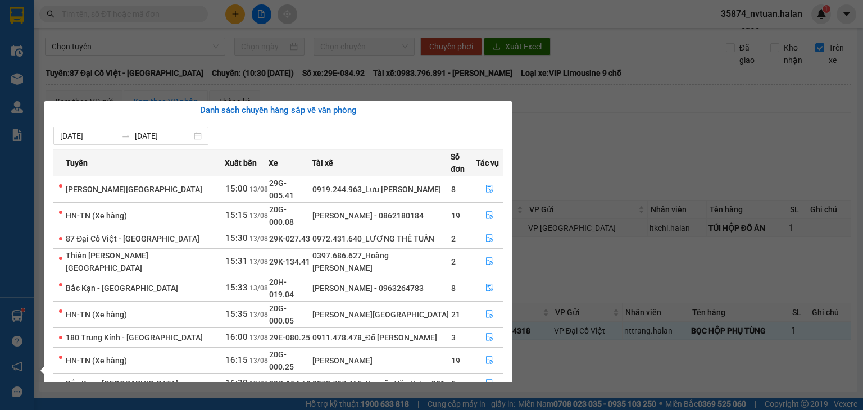
click at [632, 132] on section "Kết quả tìm kiếm ( 0 ) Bộ lọc No Data 35874_nvtuan.halan 1 Điều hành xe Kho hàn…" at bounding box center [431, 205] width 863 height 410
